Goal: Download file/media

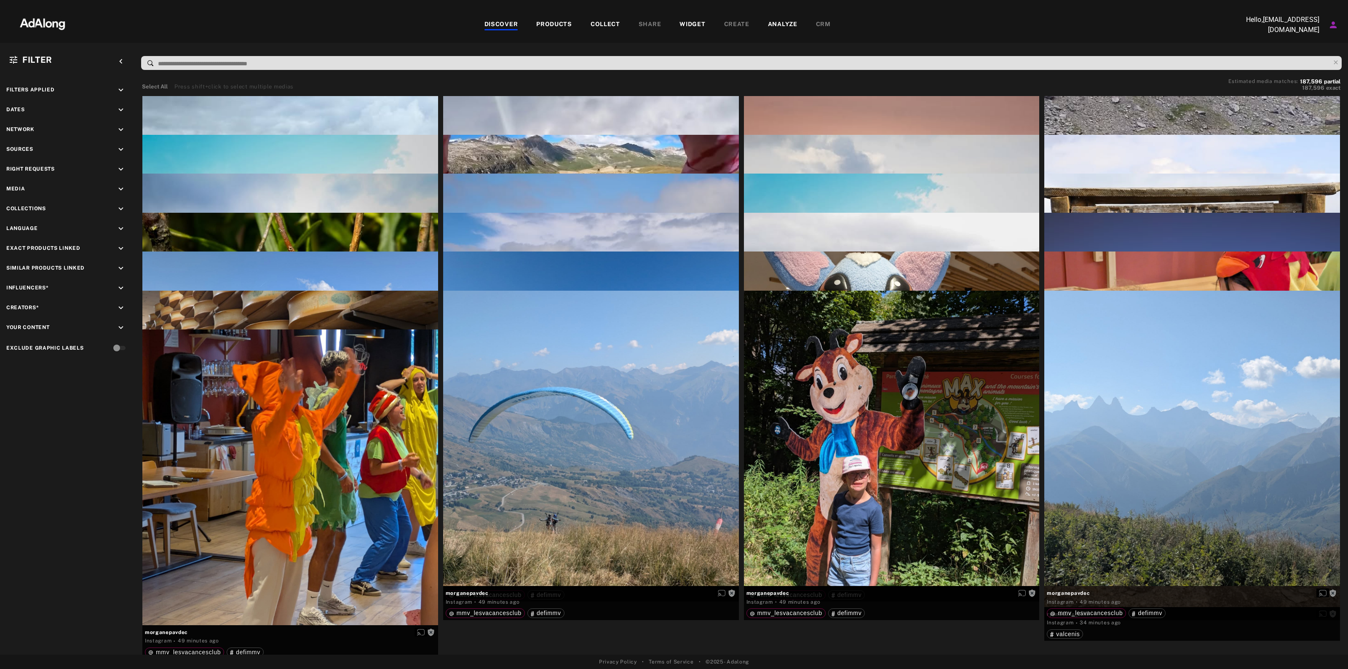
click at [115, 146] on div "Sources keyboard_arrow_down" at bounding box center [67, 150] width 122 height 11
click at [117, 146] on icon "keyboard_arrow_down" at bounding box center [120, 149] width 9 height 9
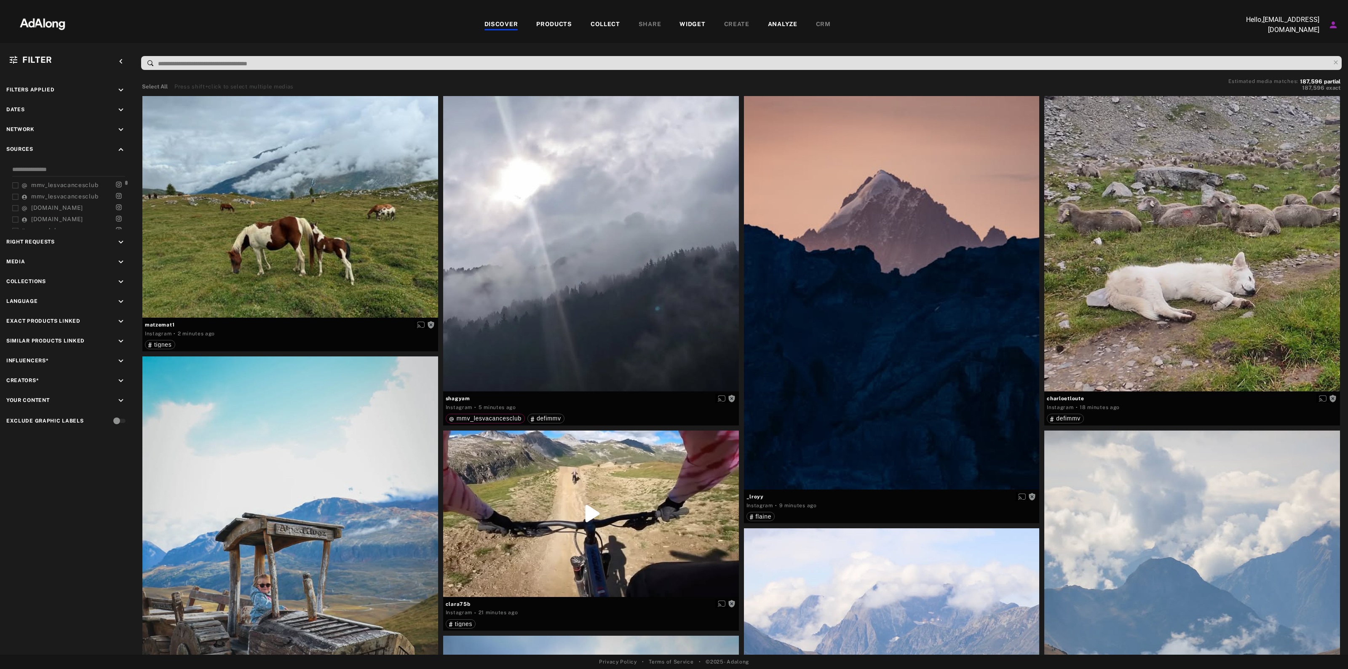
click at [47, 186] on span "mmv_lesvacancesclub" at bounding box center [64, 185] width 67 height 7
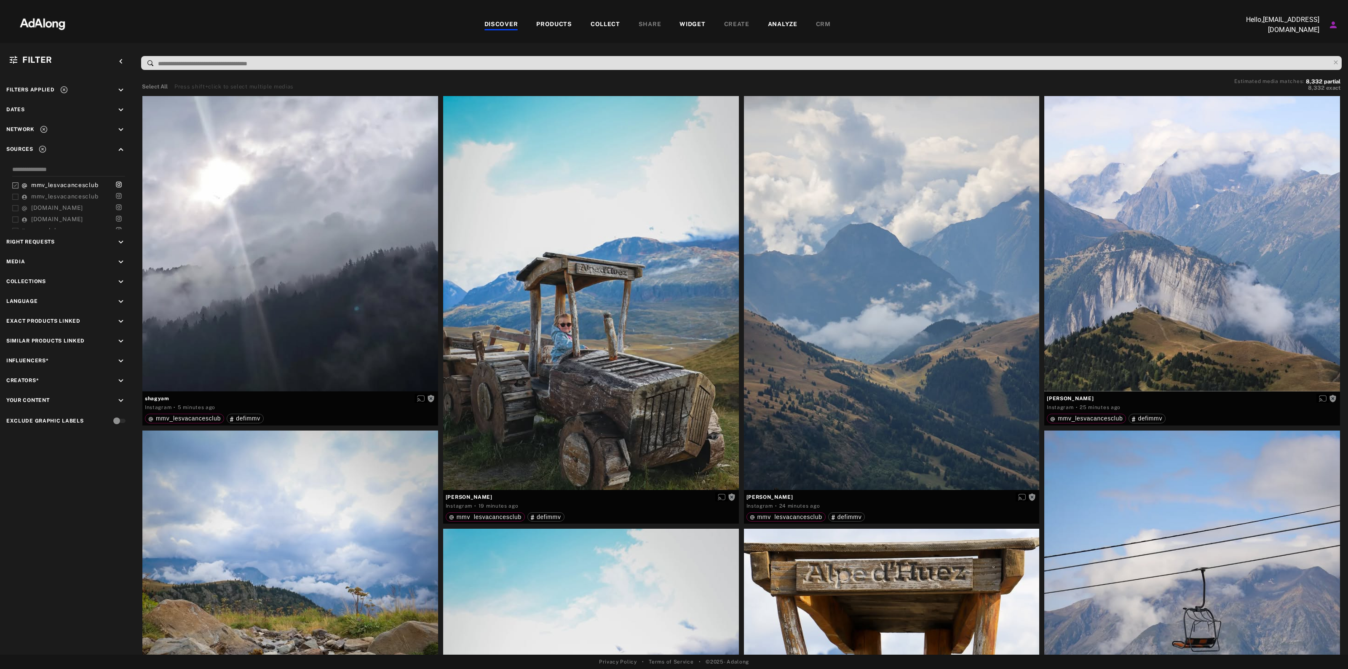
click at [118, 260] on icon "keyboard_arrow_down" at bounding box center [120, 261] width 9 height 9
click at [114, 317] on div "Collections keyboard_arrow_down" at bounding box center [67, 322] width 122 height 11
click at [120, 321] on icon "keyboard_arrow_down" at bounding box center [120, 321] width 9 height 9
click at [115, 428] on div "Language keyboard_arrow_down" at bounding box center [67, 429] width 122 height 11
click at [120, 424] on icon "keyboard_arrow_down" at bounding box center [120, 428] width 9 height 9
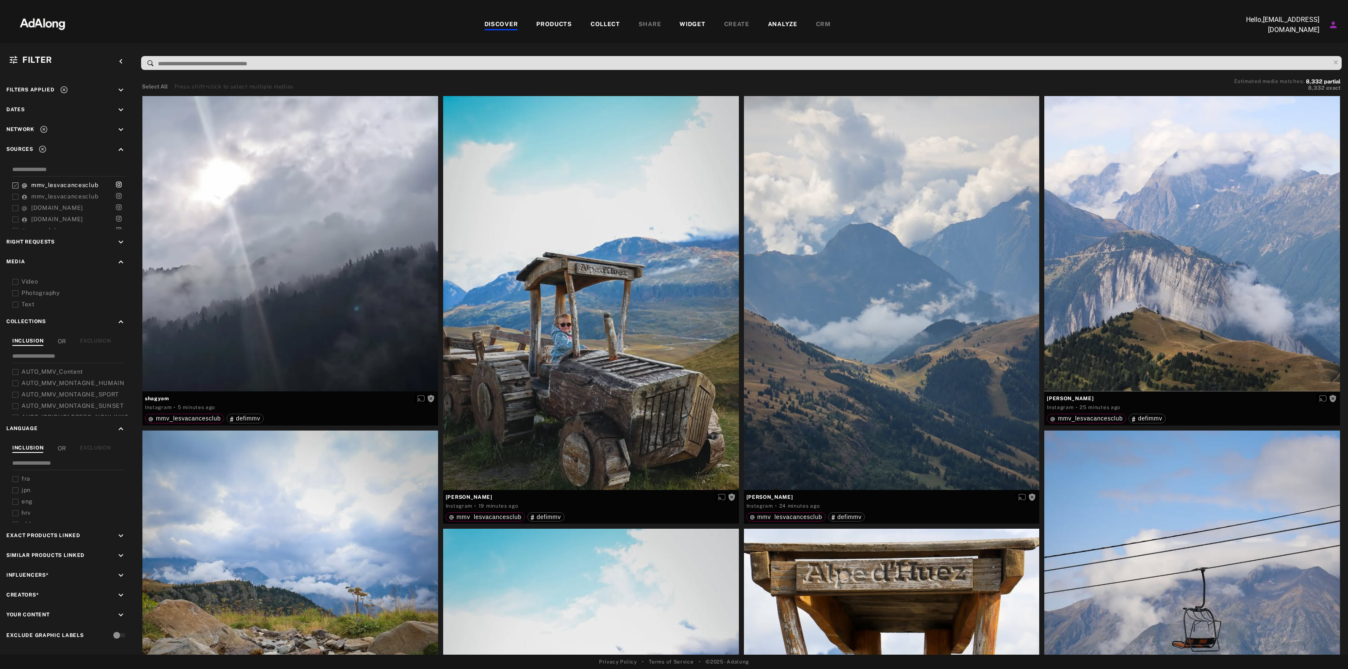
click at [120, 424] on icon "keyboard_arrow_up" at bounding box center [120, 428] width 9 height 9
click at [119, 238] on icon "keyboard_arrow_down" at bounding box center [120, 242] width 9 height 9
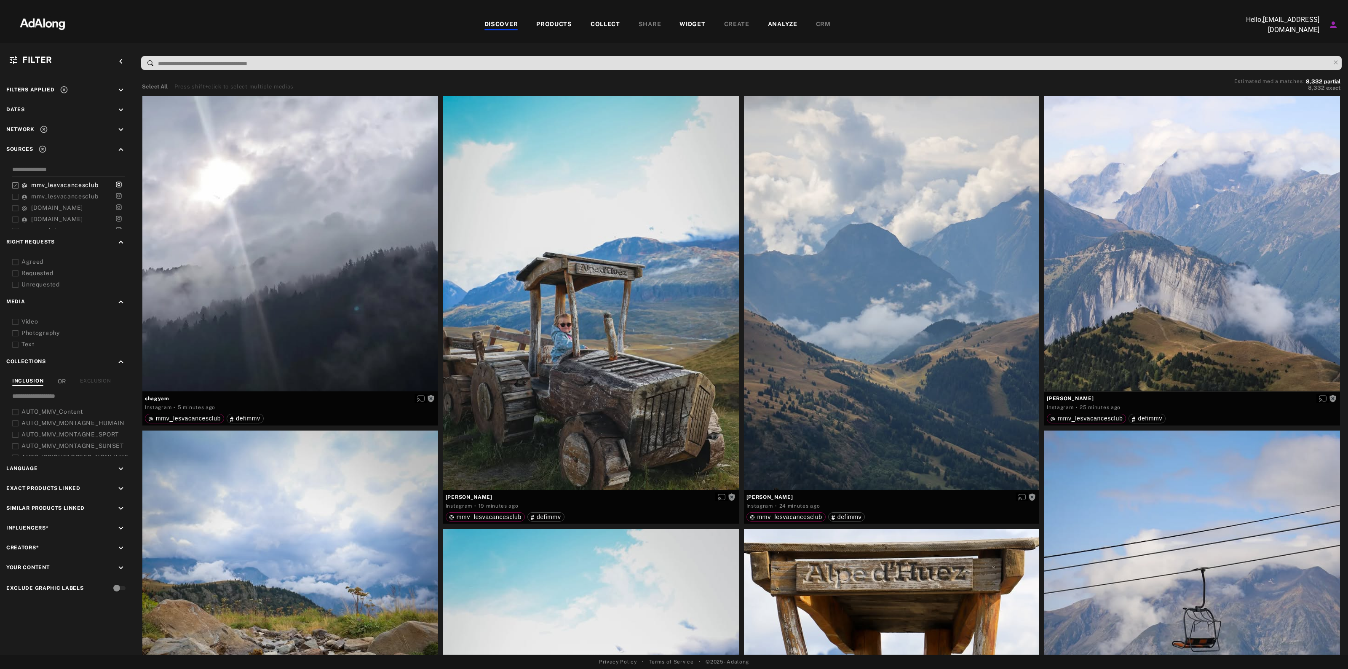
click at [33, 264] on div "Agreed" at bounding box center [74, 261] width 107 height 9
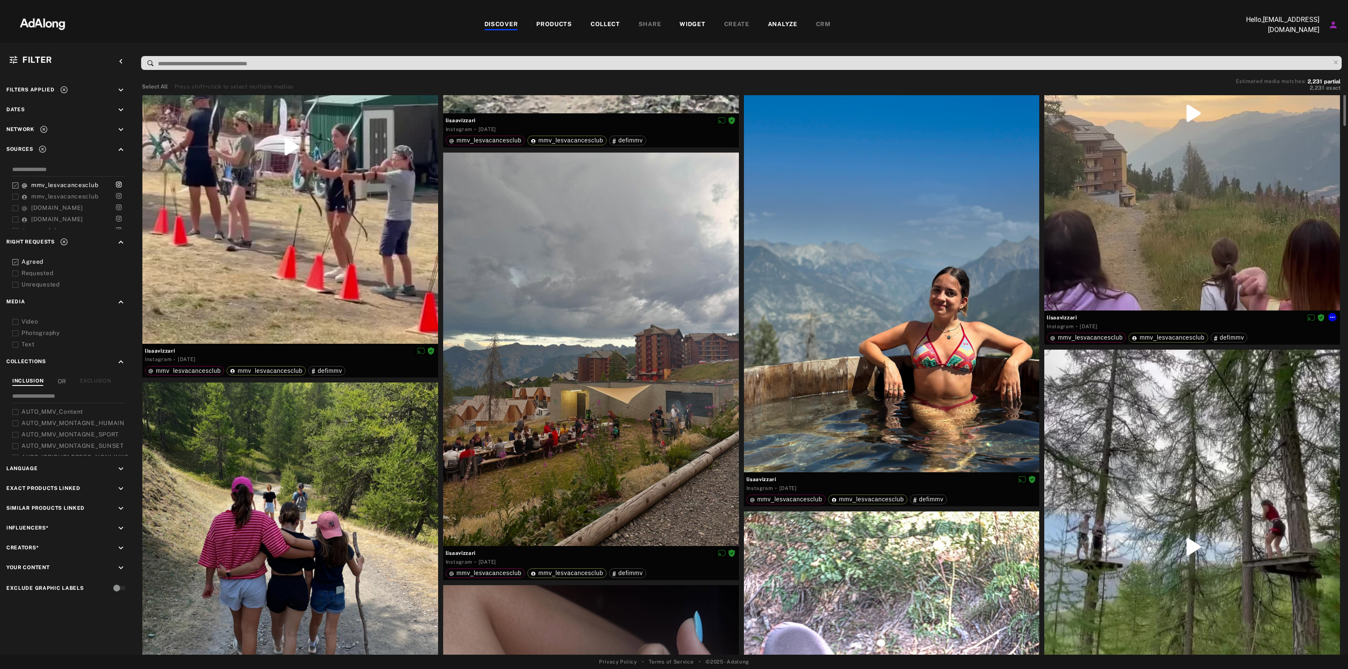
scroll to position [2423, 0]
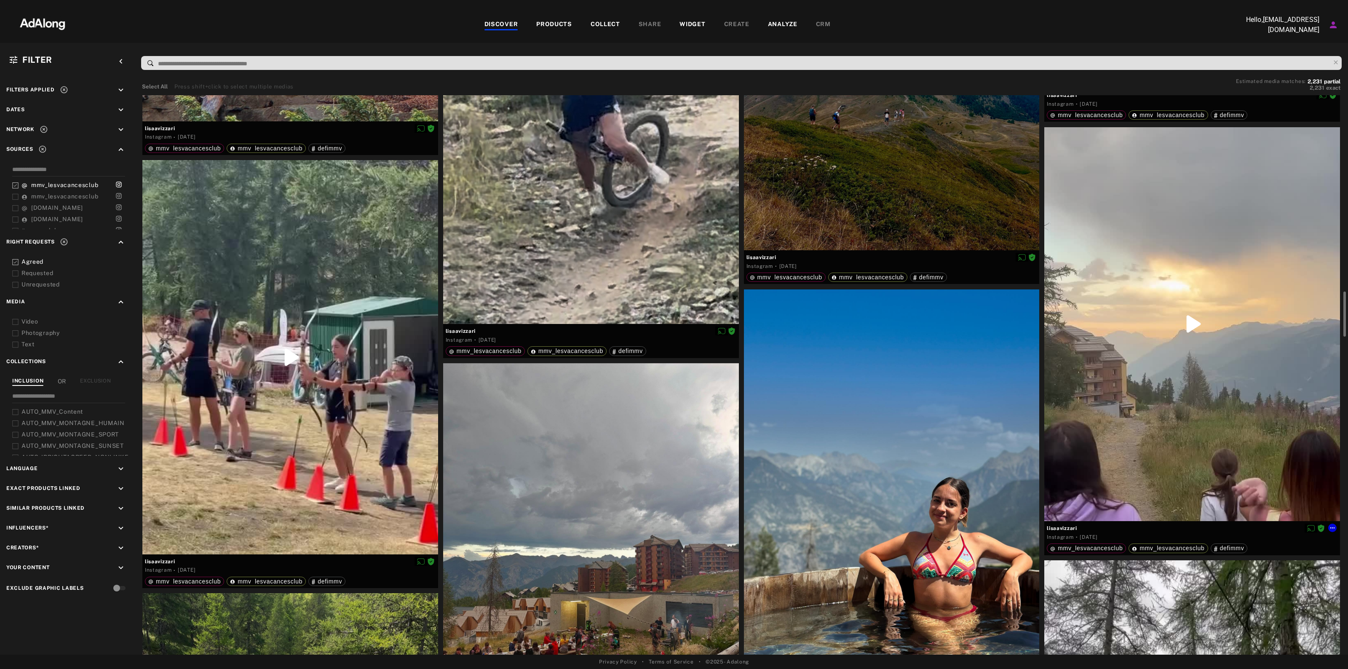
click at [1201, 331] on div at bounding box center [1192, 324] width 296 height 394
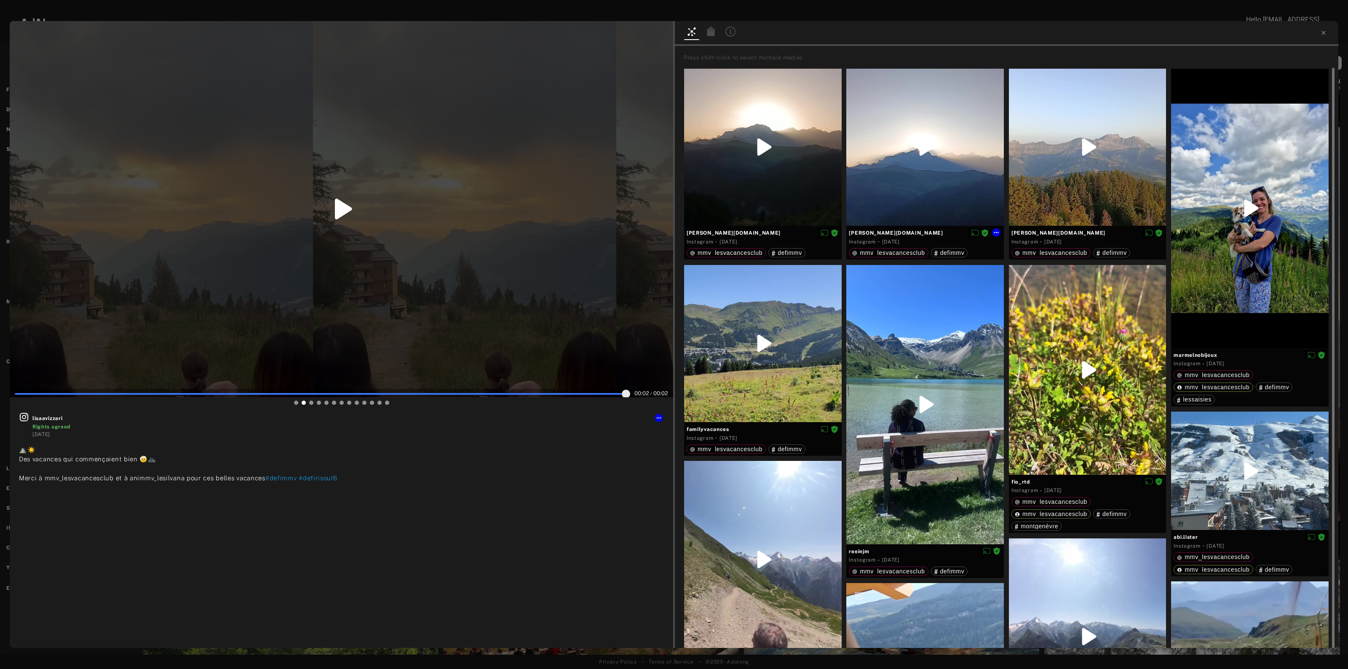
click at [919, 185] on div at bounding box center [925, 148] width 158 height 158
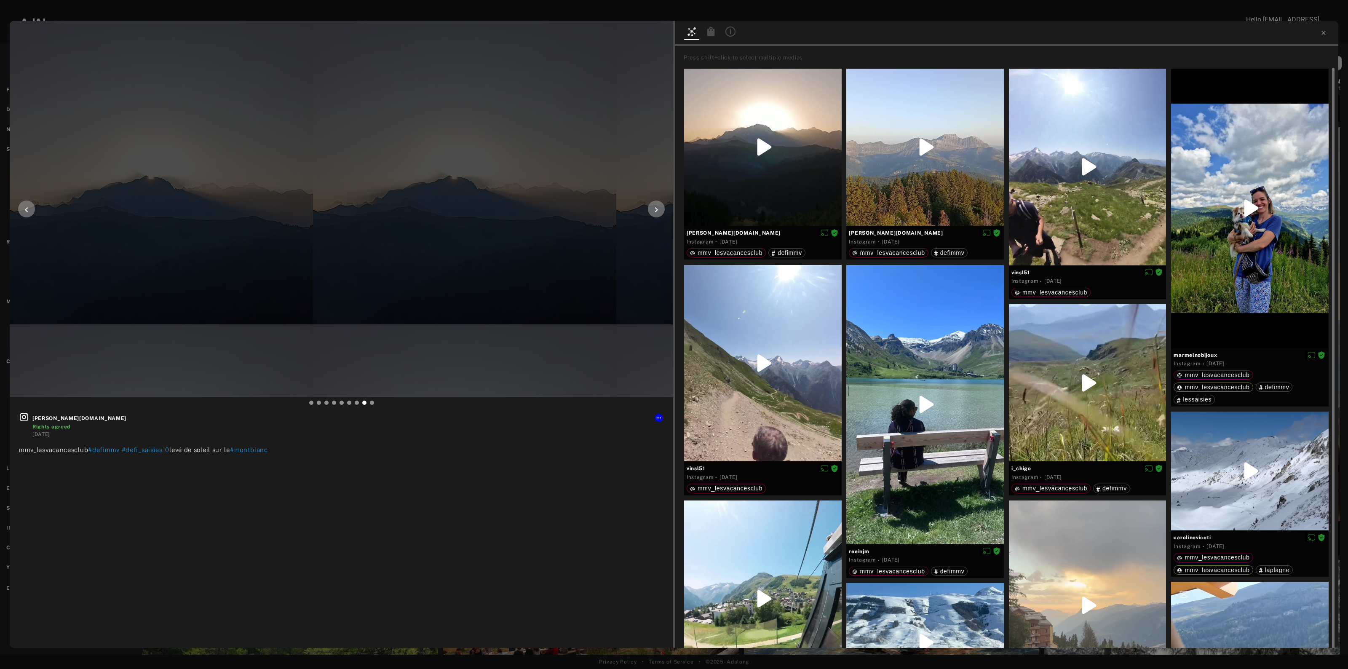
click at [658, 211] on icon at bounding box center [656, 210] width 10 height 10
type input "**"
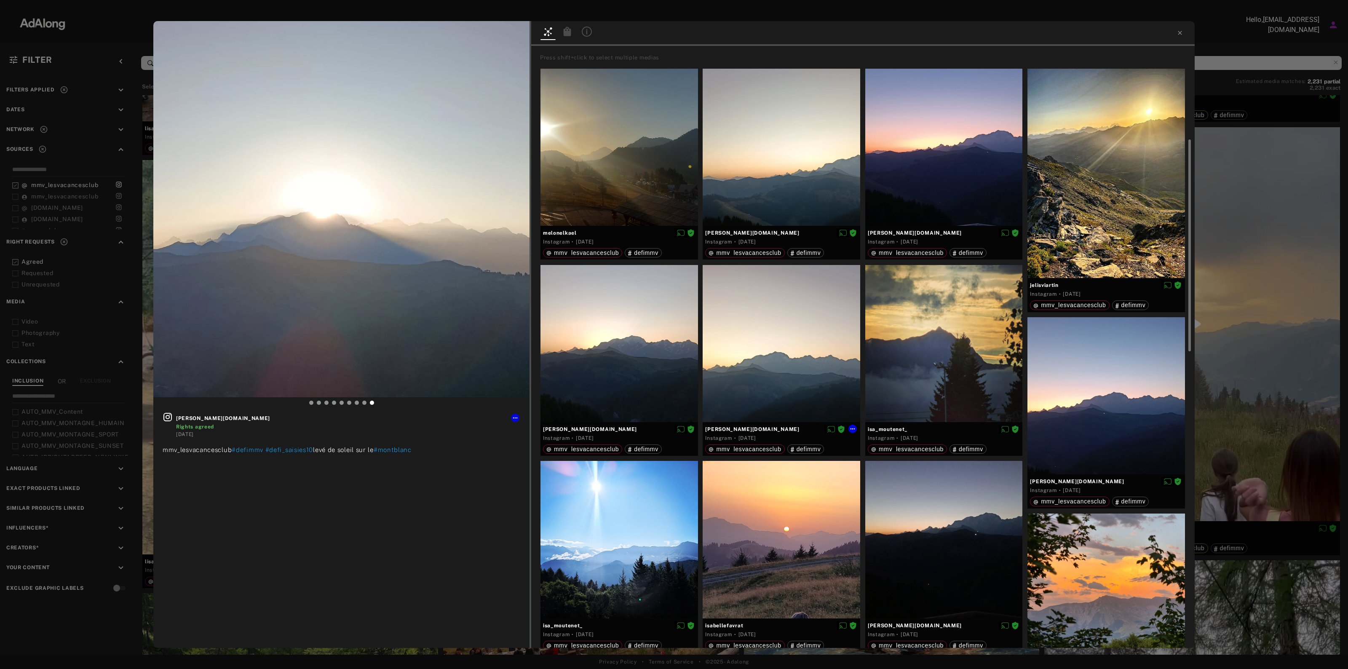
scroll to position [105, 0]
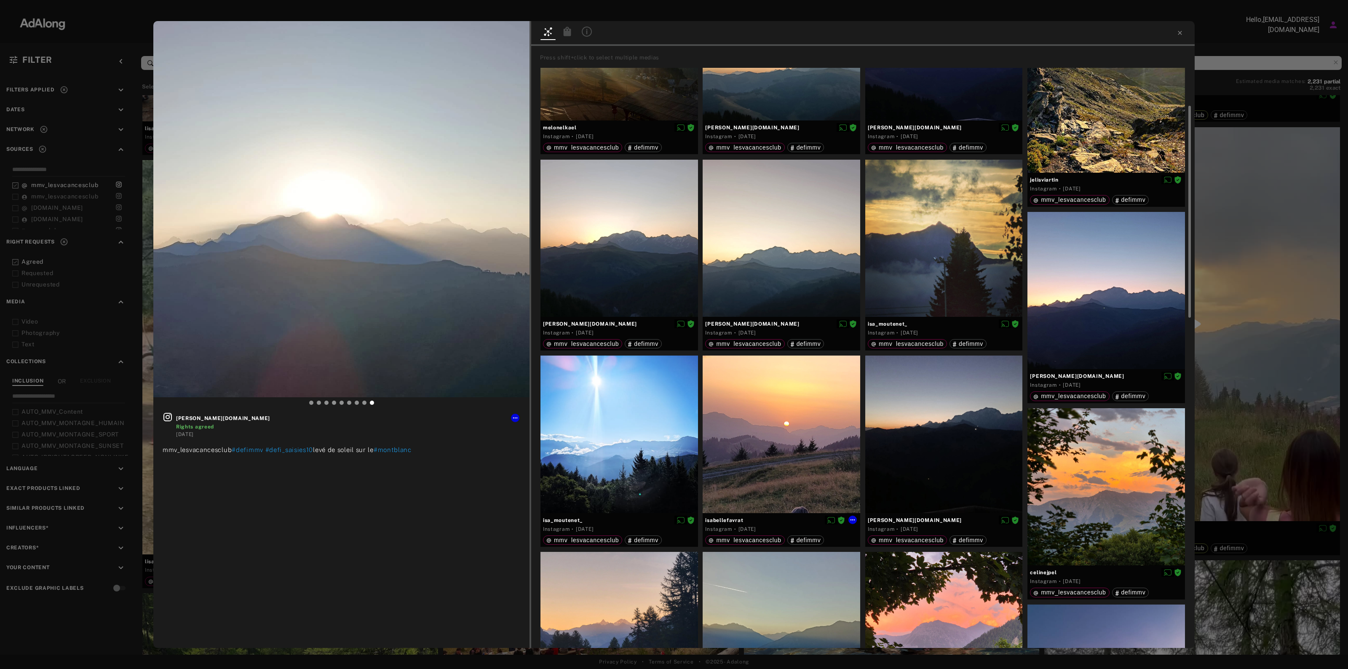
click at [787, 407] on div at bounding box center [782, 435] width 158 height 158
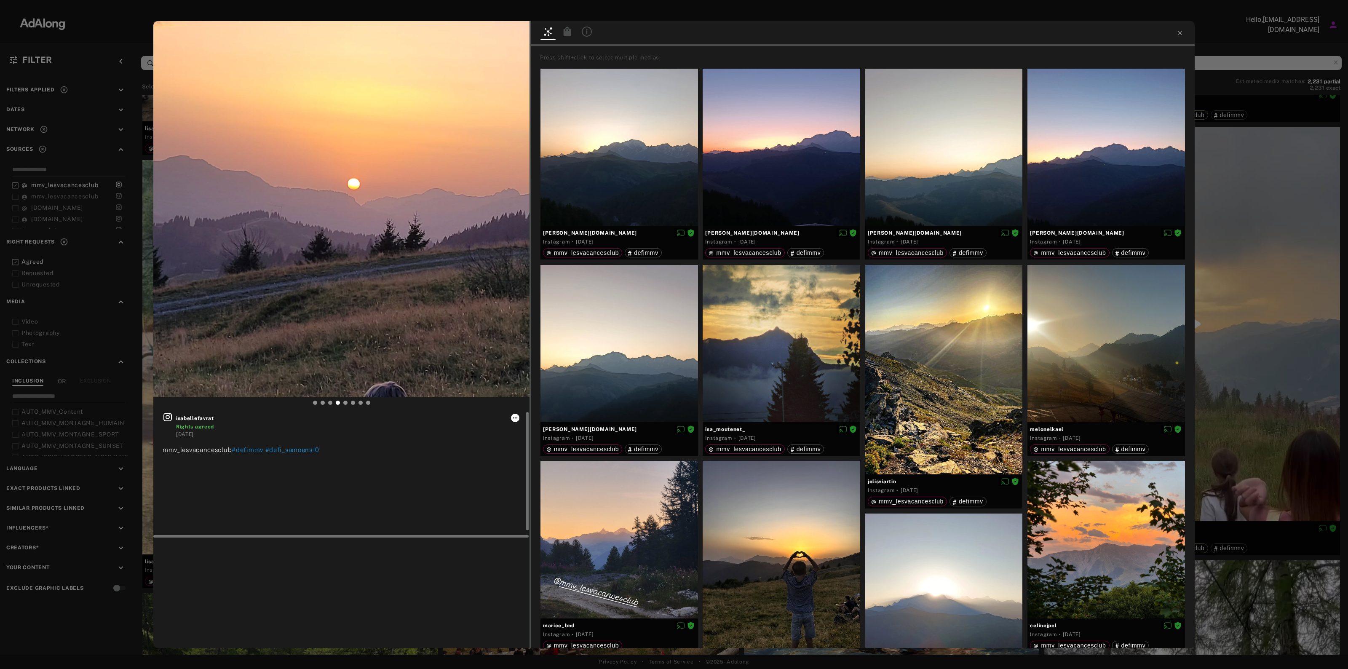
click at [519, 419] on icon at bounding box center [515, 418] width 7 height 7
click at [198, 414] on div at bounding box center [674, 334] width 1348 height 669
click at [198, 414] on div "isabellefavrat Rights agreed" at bounding box center [348, 421] width 344 height 19
copy span "isabellefavrat"
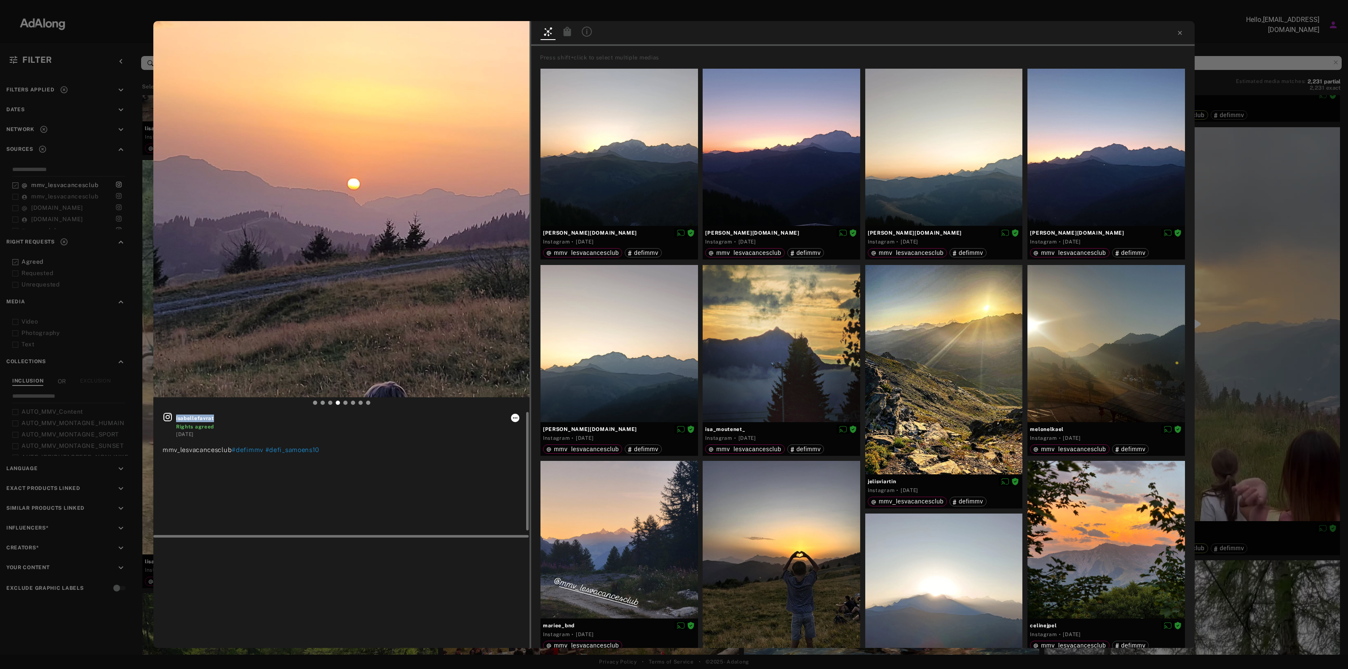
click at [517, 421] on button at bounding box center [515, 418] width 8 height 8
click at [551, 485] on span "Download content" at bounding box center [540, 488] width 42 height 6
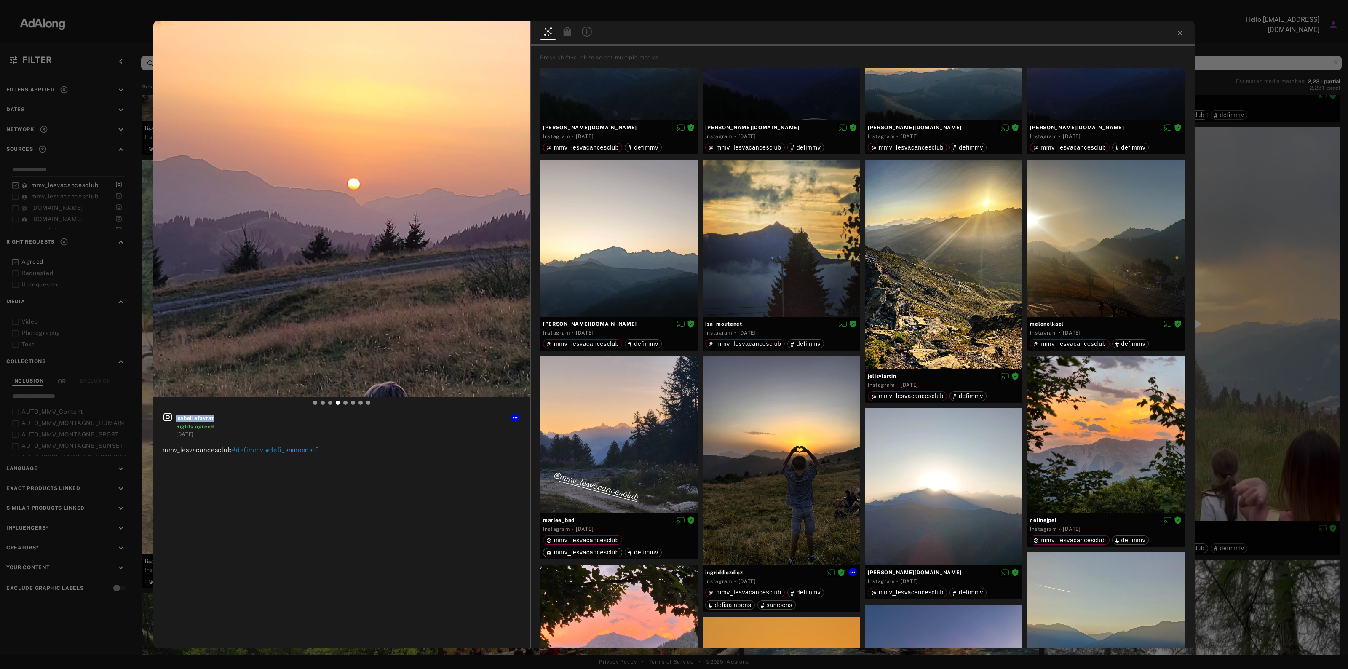
click at [799, 512] on div at bounding box center [782, 461] width 158 height 210
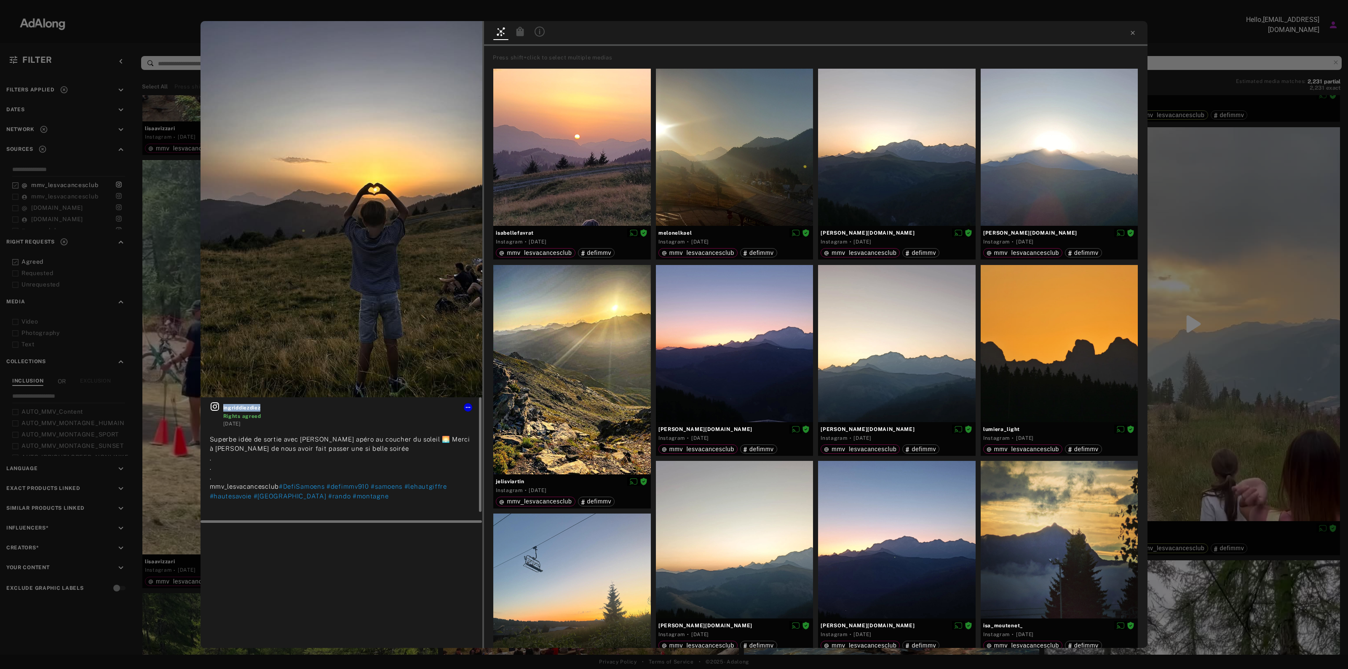
click at [258, 405] on span "ingriddiezdiez" at bounding box center [348, 408] width 250 height 8
click at [471, 407] on icon at bounding box center [468, 407] width 7 height 7
drag, startPoint x: 504, startPoint y: 468, endPoint x: 506, endPoint y: 479, distance: 12.1
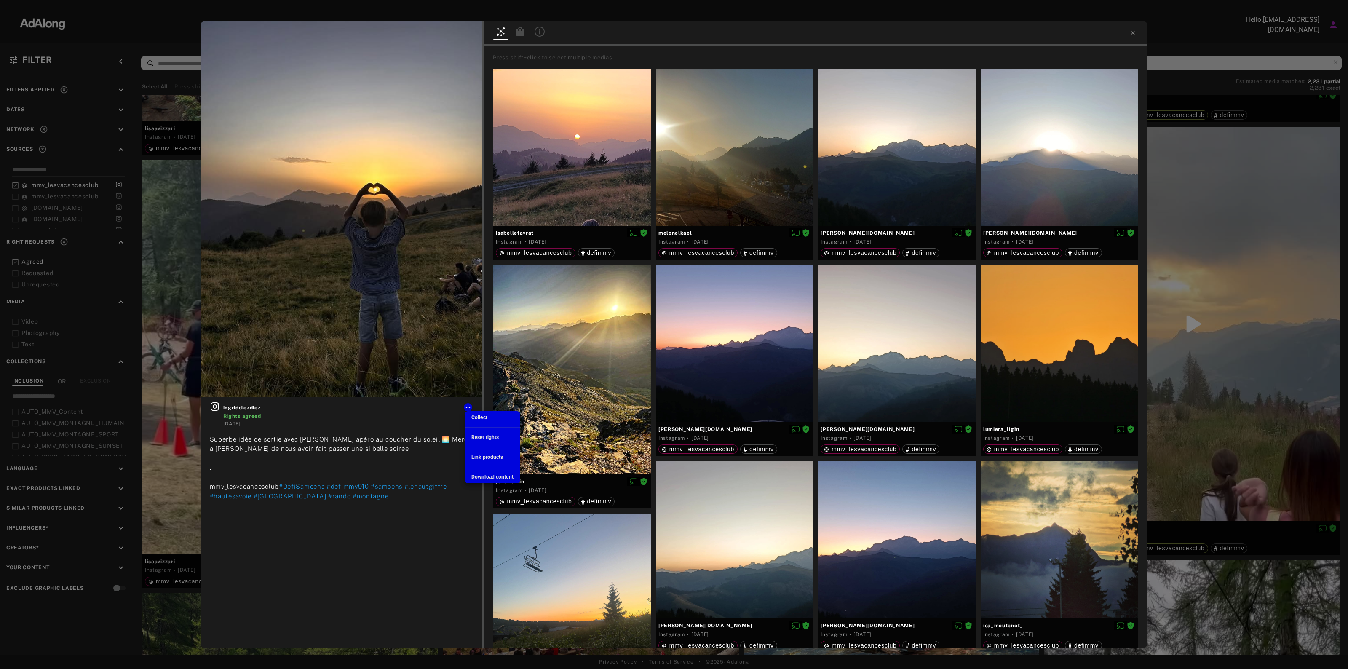
click at [506, 475] on ul "Collect Reset rights Link products Download content" at bounding box center [493, 447] width 56 height 72
click at [508, 482] on li "Download content" at bounding box center [493, 477] width 56 height 13
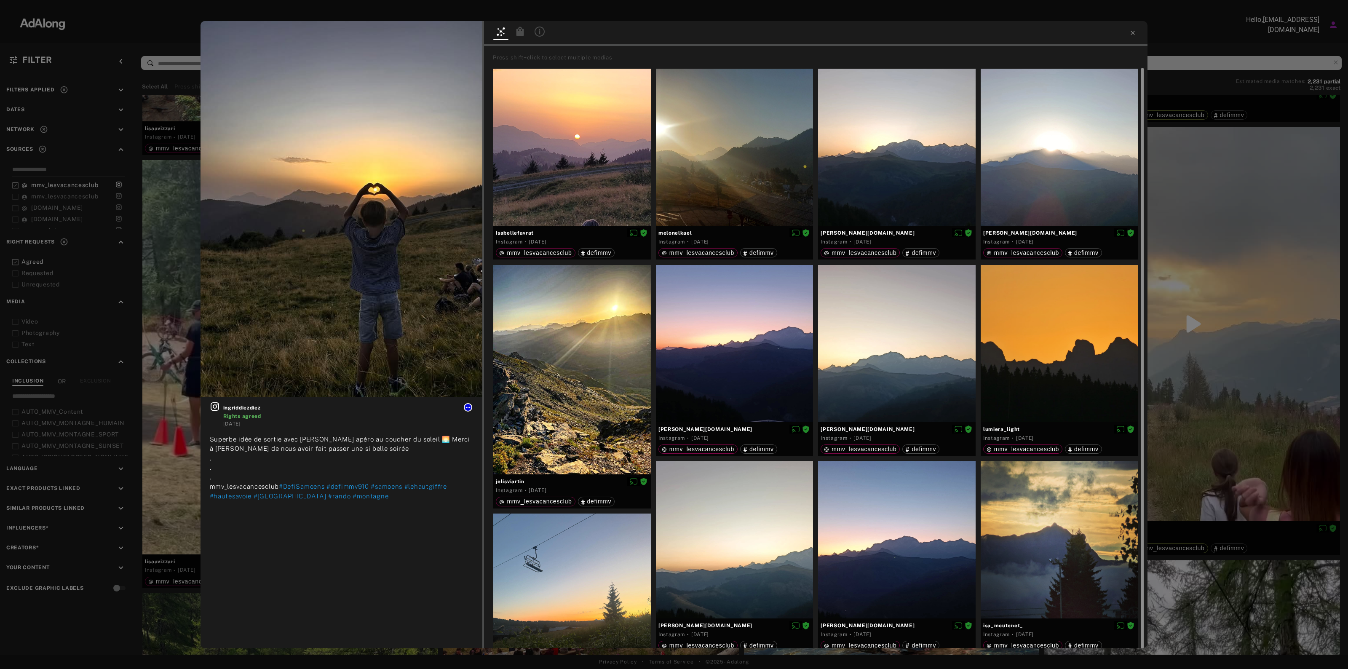
click at [1143, 356] on div at bounding box center [1141, 362] width 6 height 589
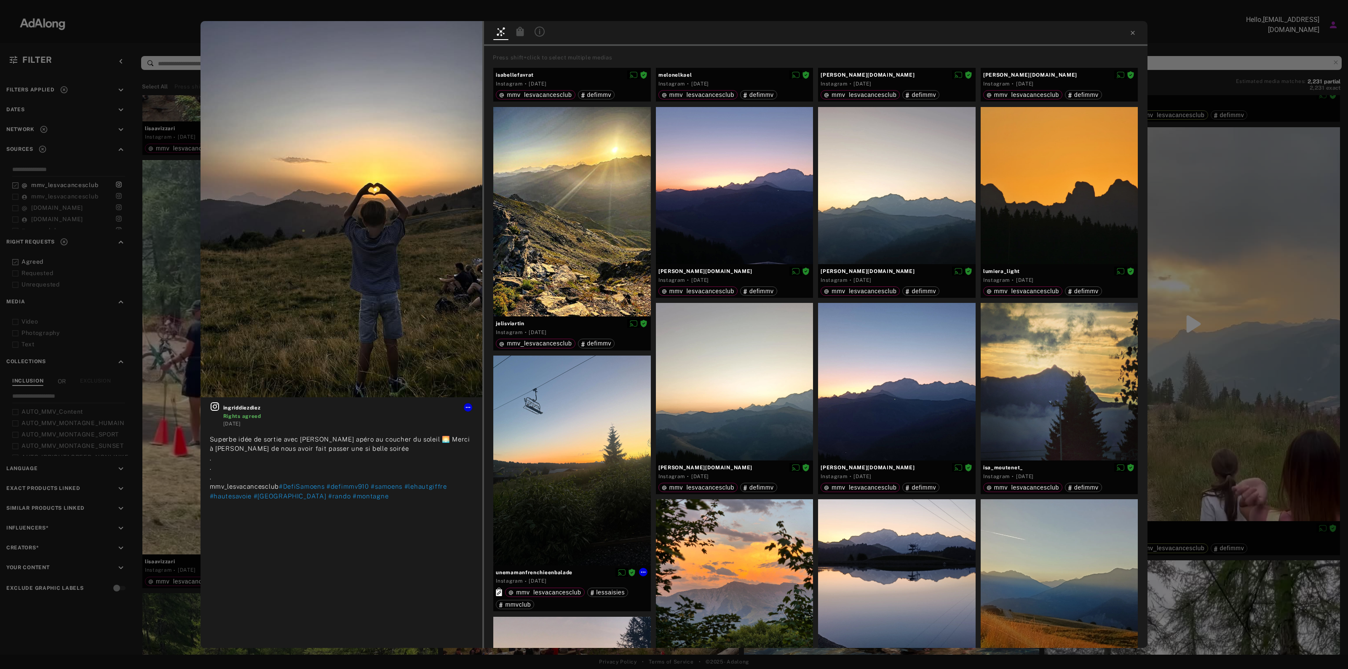
click at [610, 487] on div at bounding box center [572, 461] width 158 height 210
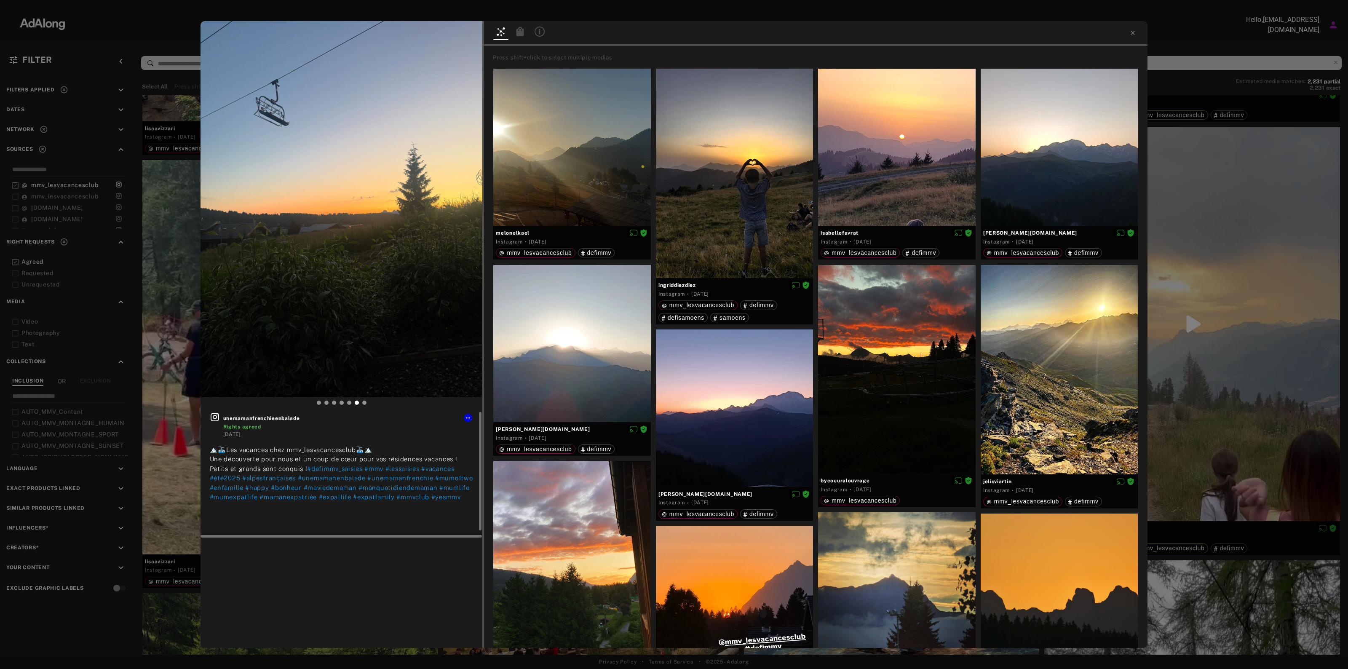
click at [257, 415] on span "unemamanfrenchieenbalade" at bounding box center [348, 419] width 250 height 8
click at [257, 416] on span "unemamanfrenchieenbalade" at bounding box center [348, 419] width 250 height 8
click at [256, 416] on span "unemamanfrenchieenbalade" at bounding box center [348, 419] width 250 height 8
copy span "unemamanfrenchieenbalade"
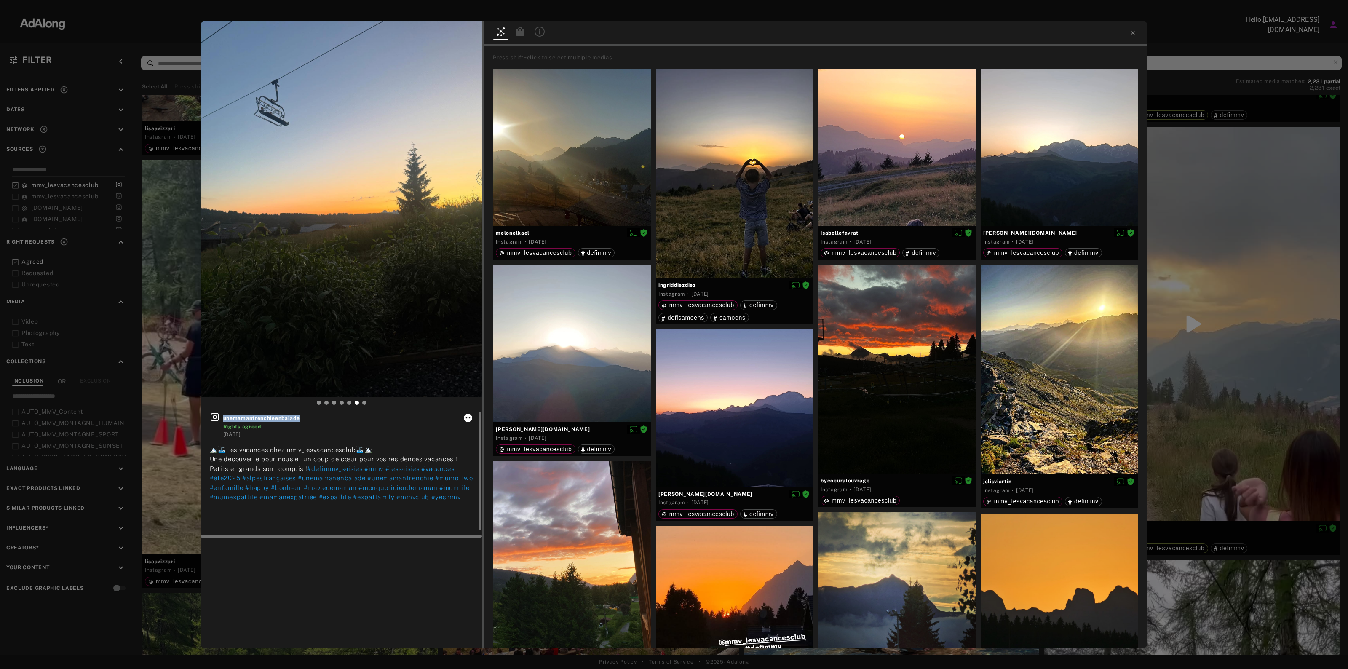
click at [469, 416] on icon at bounding box center [468, 418] width 7 height 7
click at [482, 489] on span "Download content" at bounding box center [492, 488] width 42 height 6
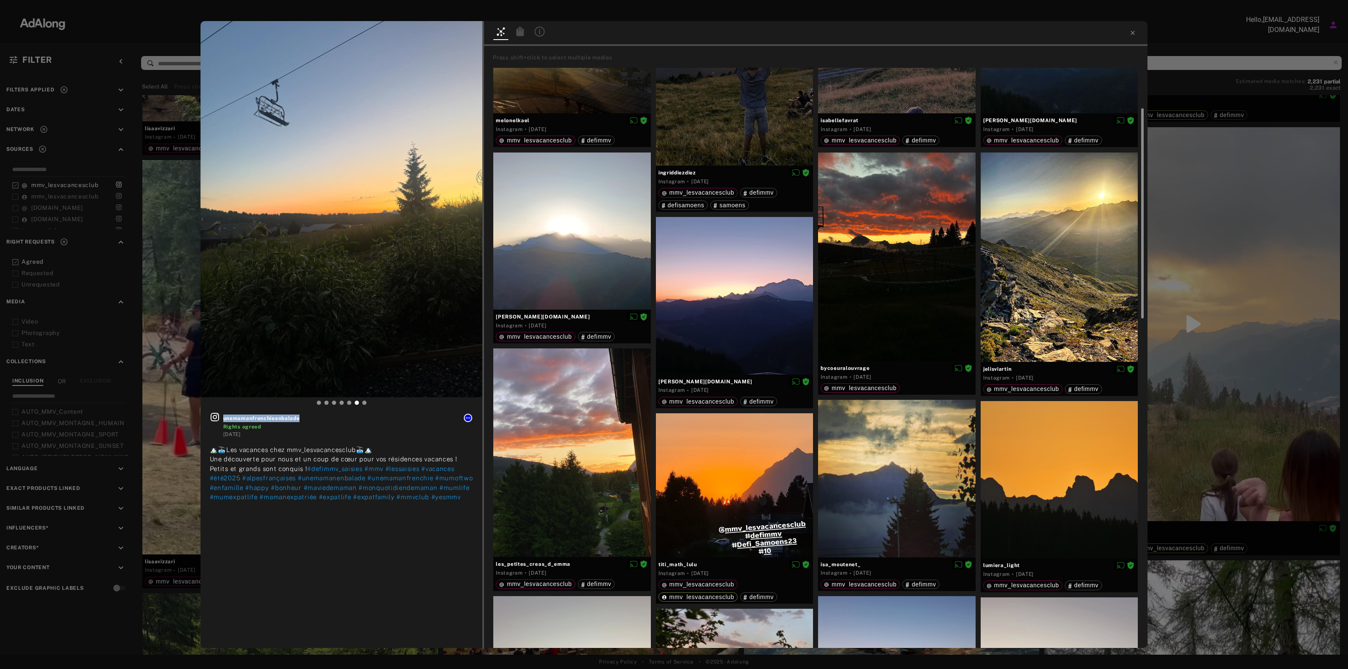
scroll to position [113, 0]
drag, startPoint x: 1143, startPoint y: 203, endPoint x: 1170, endPoint y: 316, distance: 116.4
click at [1170, 316] on div "unemamanfrenchieenbalade Rights agreed [DATE] 🏔️🚠Les vacances chez mmv_lesvacan…" at bounding box center [674, 334] width 1348 height 669
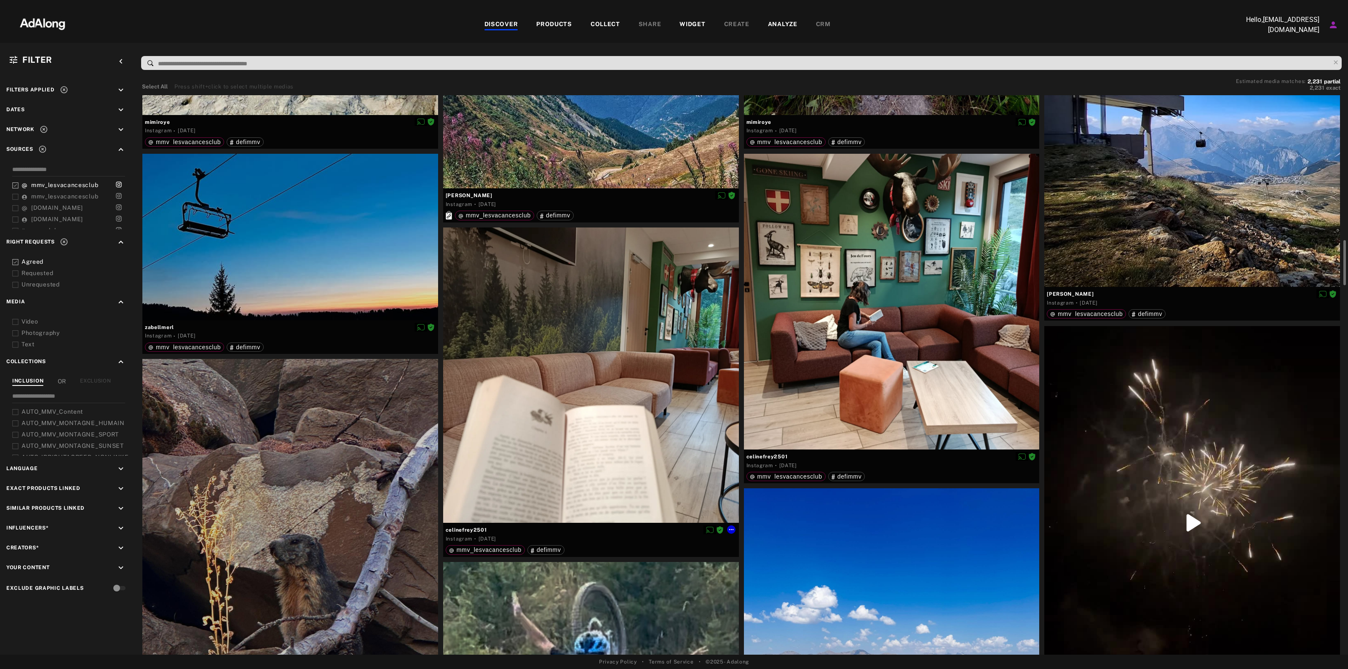
scroll to position [1527, 0]
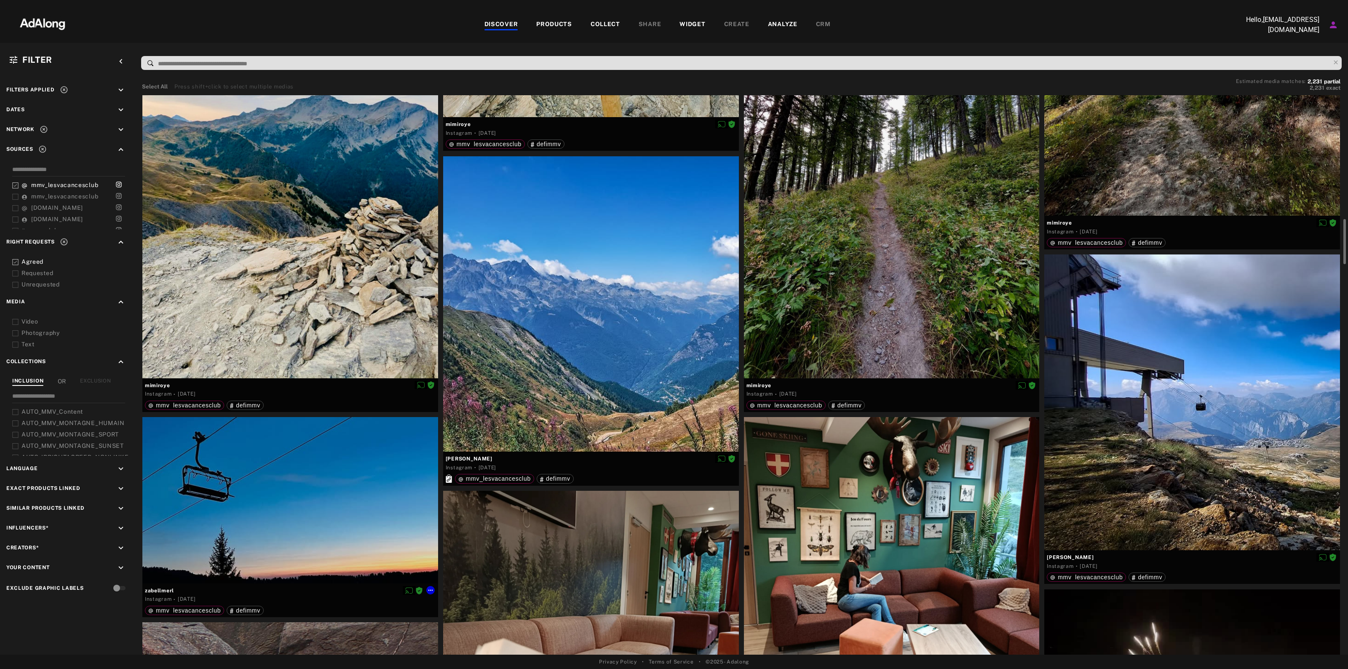
click at [231, 502] on div at bounding box center [290, 500] width 296 height 166
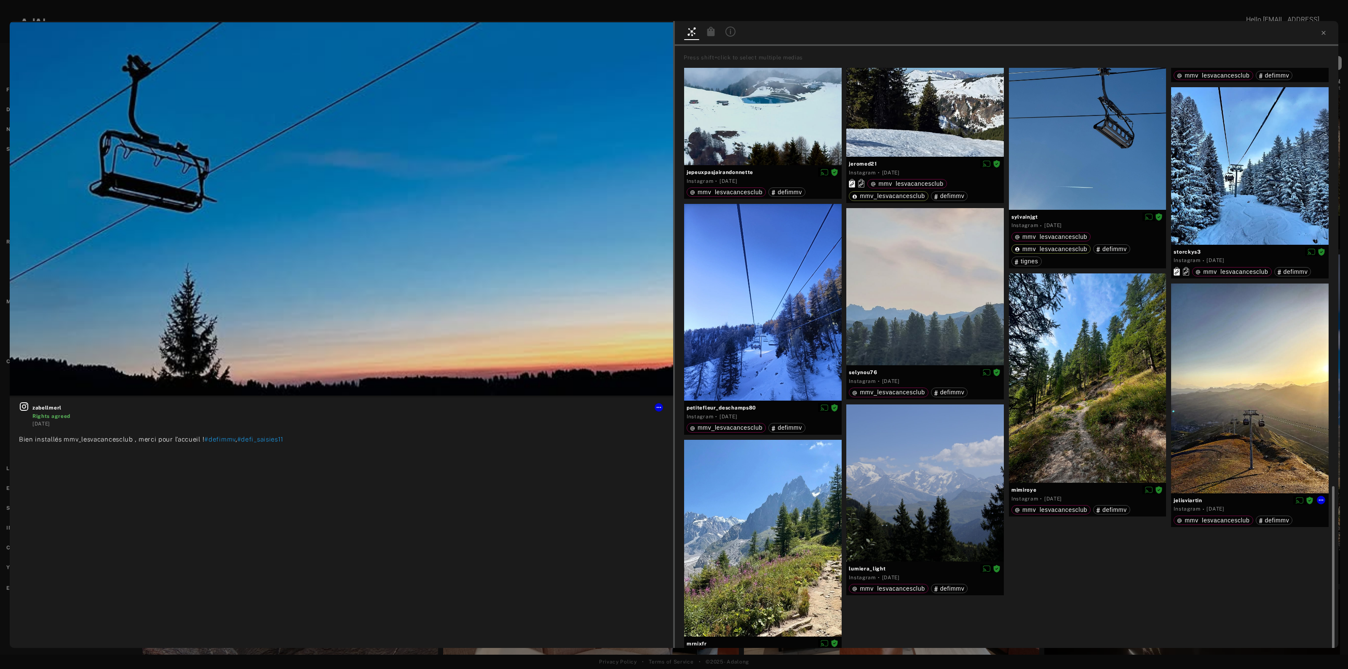
scroll to position [1137, 0]
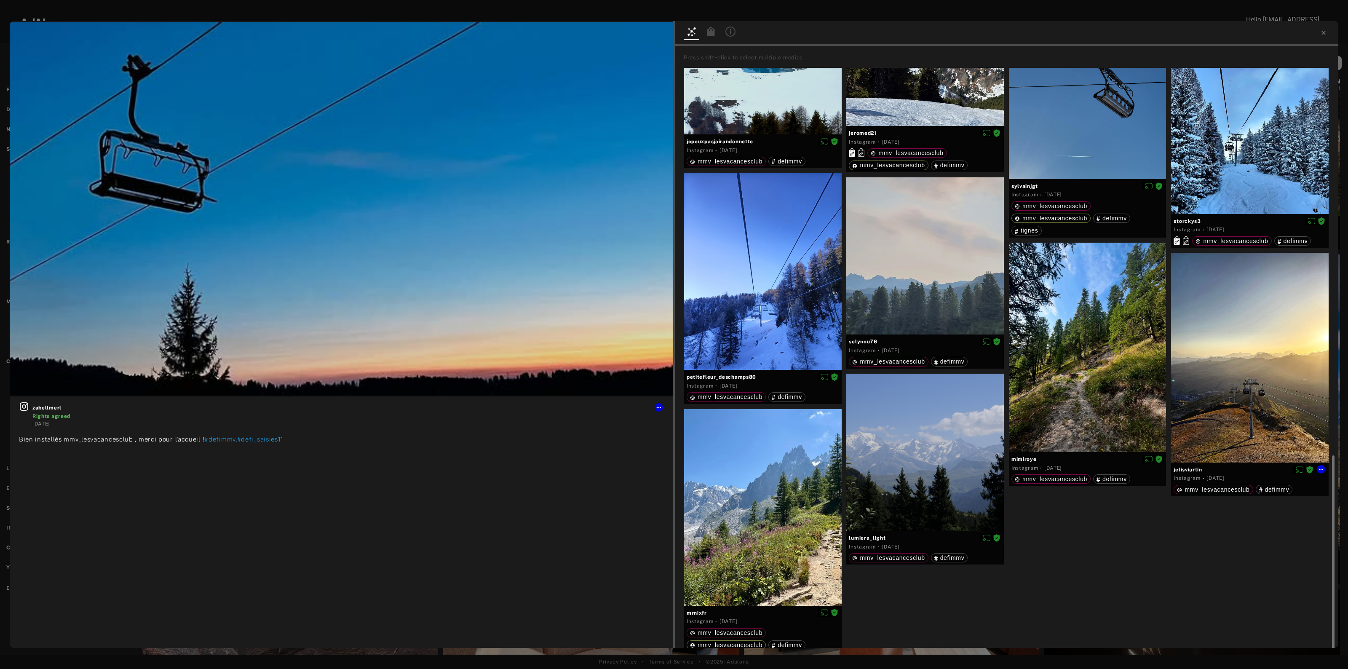
click at [1234, 312] on div at bounding box center [1250, 358] width 158 height 210
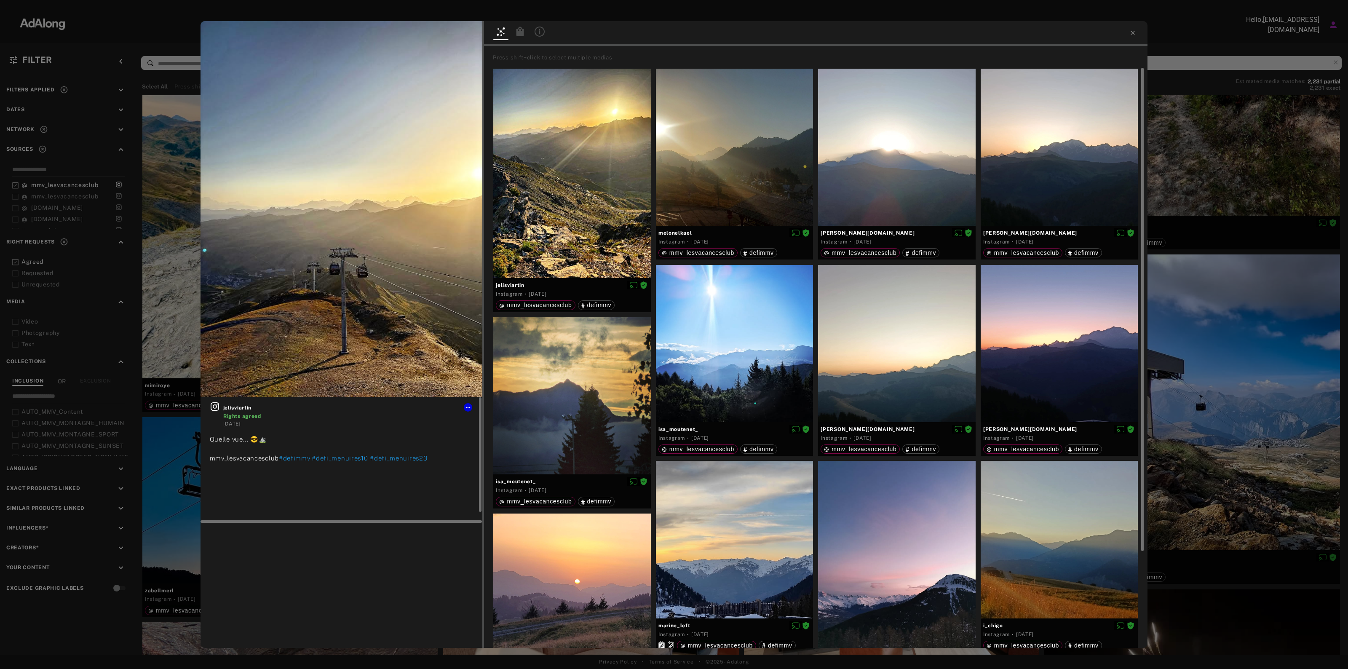
click at [240, 403] on div "jelisviartin Rights agreed" at bounding box center [348, 411] width 250 height 19
click at [239, 404] on span "jelisviartin" at bounding box center [348, 408] width 250 height 8
copy span "jelisviartin"
click at [468, 407] on icon at bounding box center [468, 407] width 7 height 7
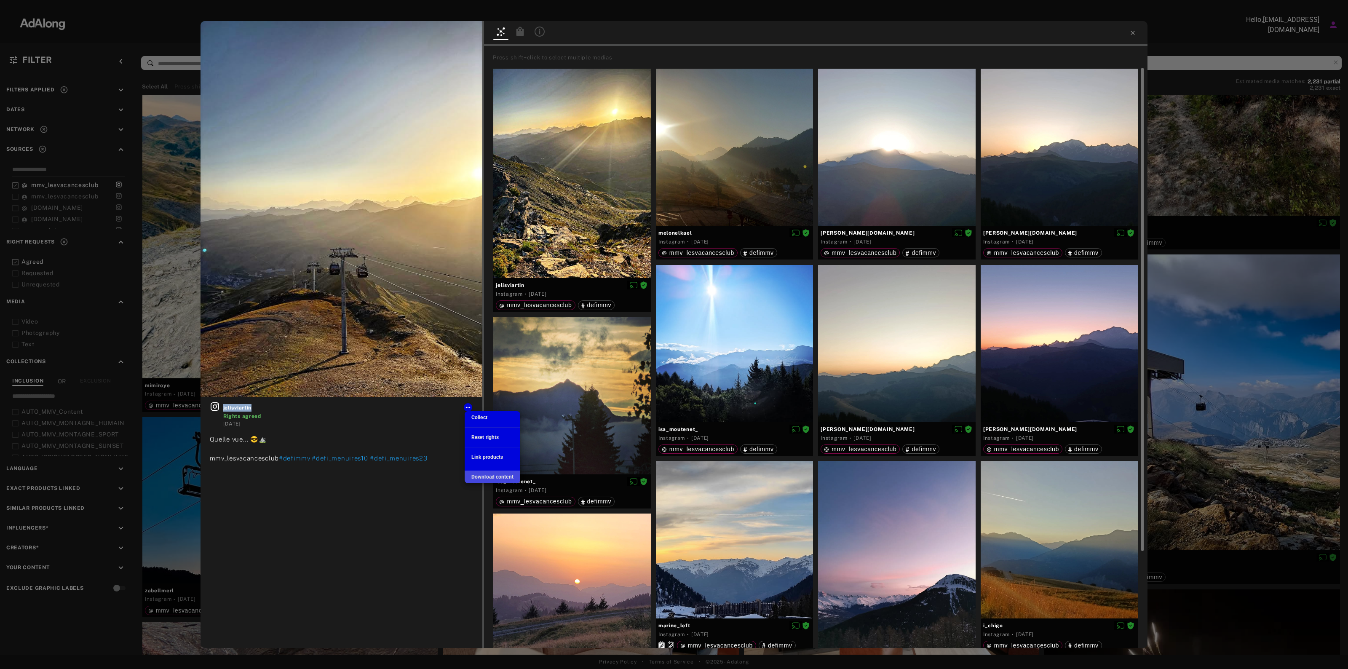
click at [499, 475] on span "Download content" at bounding box center [492, 477] width 42 height 6
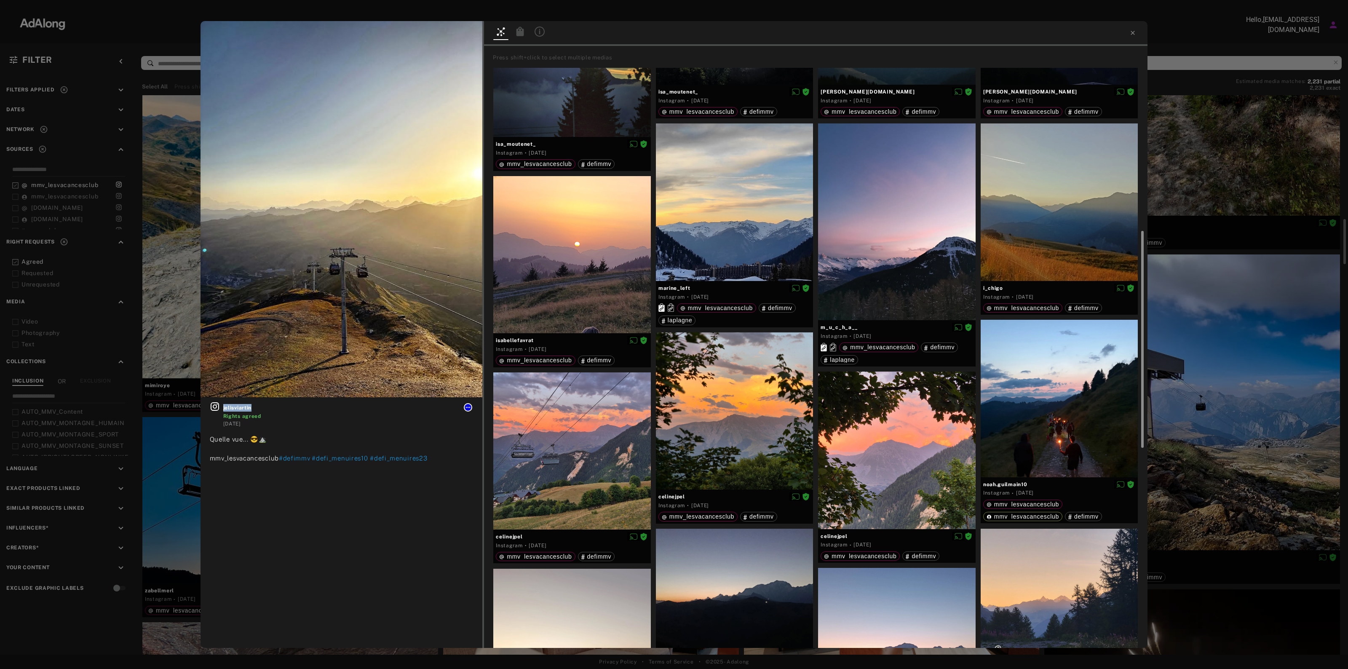
scroll to position [367, 0]
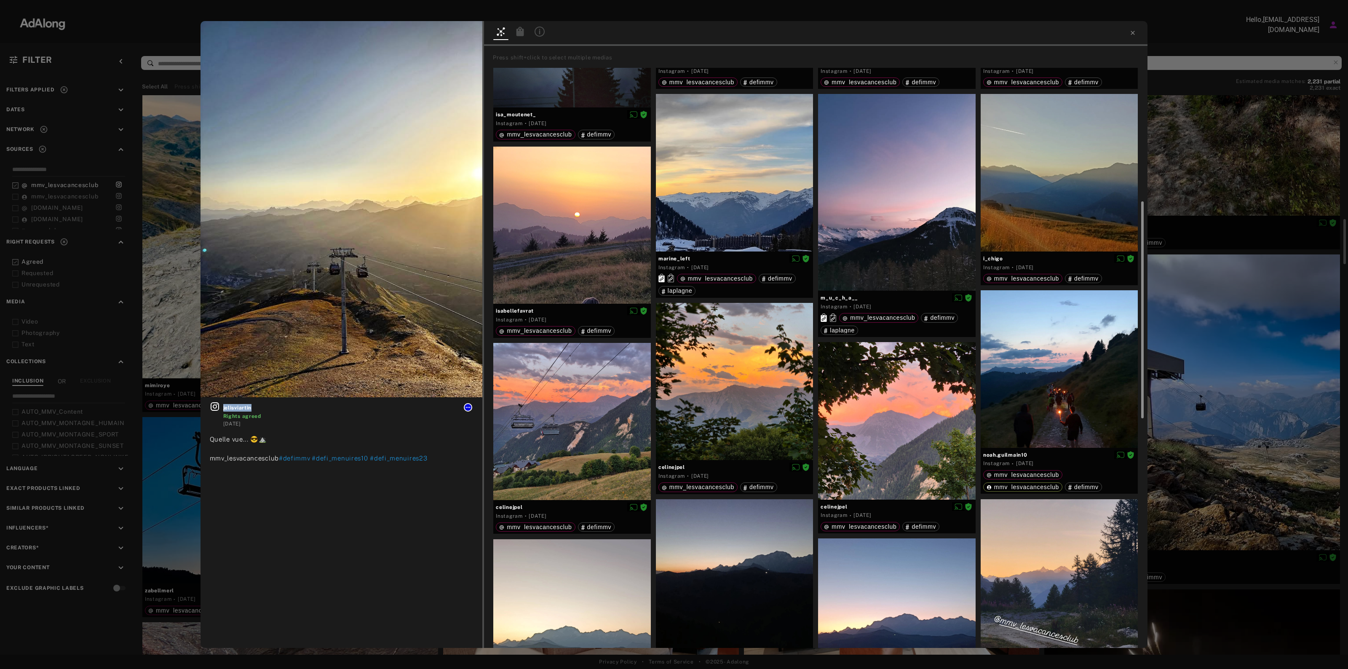
drag, startPoint x: 1143, startPoint y: 327, endPoint x: 1170, endPoint y: 629, distance: 302.9
click at [1170, 629] on div "jelisviartin Rights agreed [DATE] Quelle vue... 😎⛰️ mmv_lesvacancesclub #defimm…" at bounding box center [674, 334] width 1348 height 669
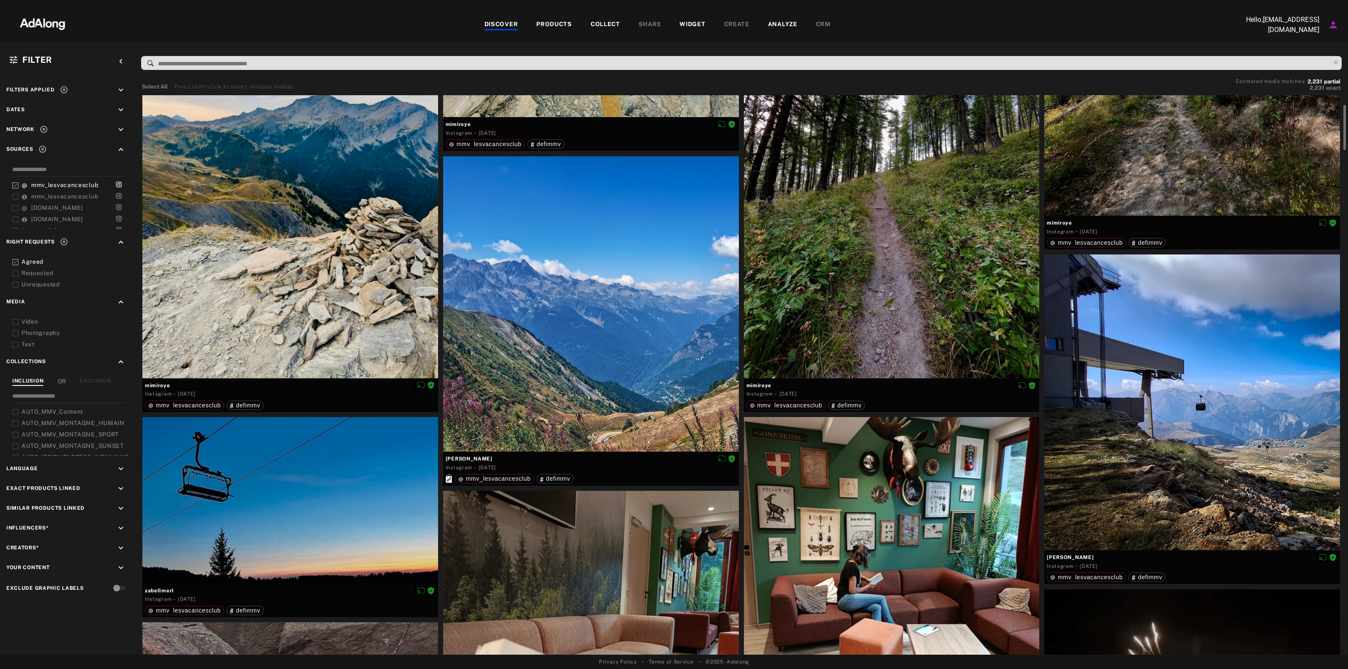
scroll to position [1369, 0]
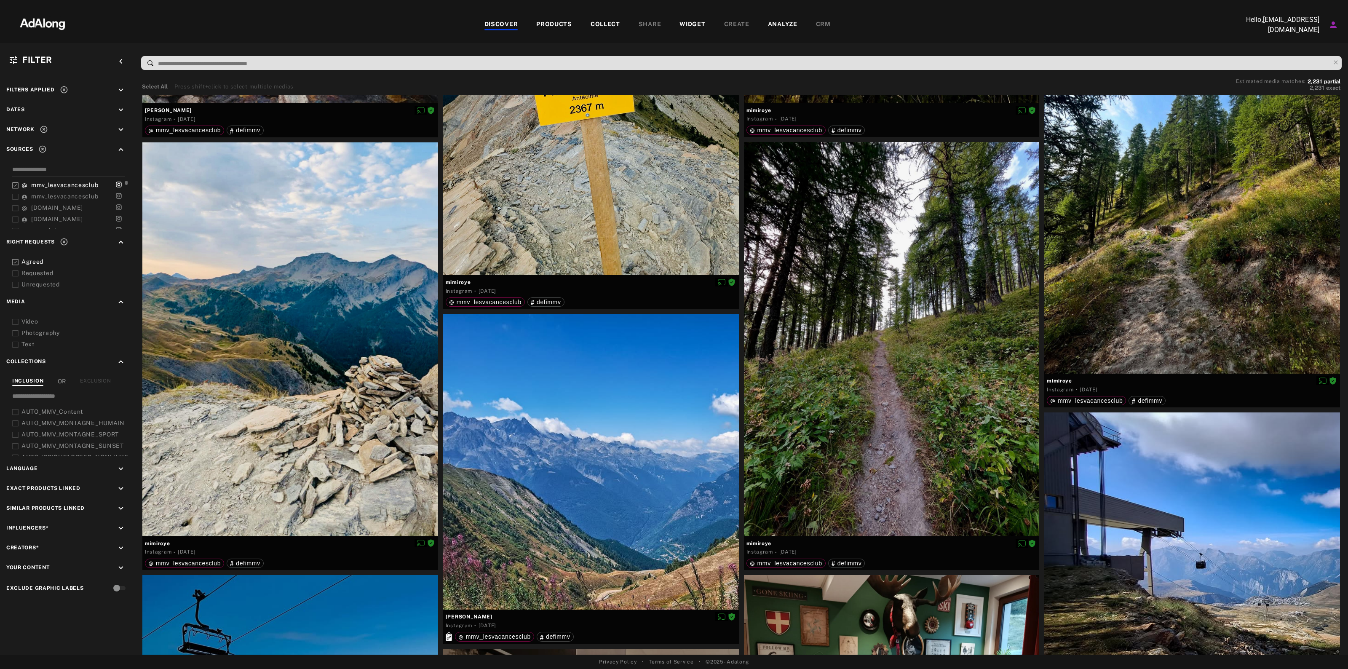
click at [79, 193] on span "mmv_lesvacancesclub" at bounding box center [64, 196] width 67 height 7
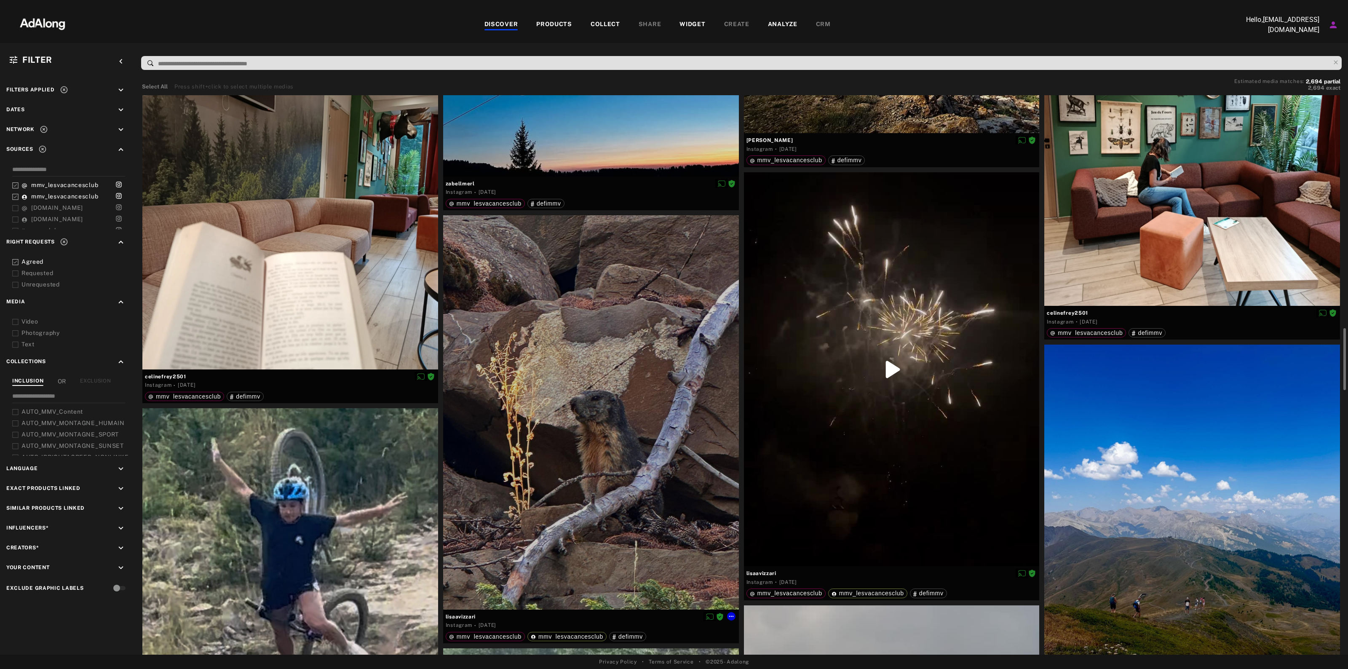
scroll to position [1843, 0]
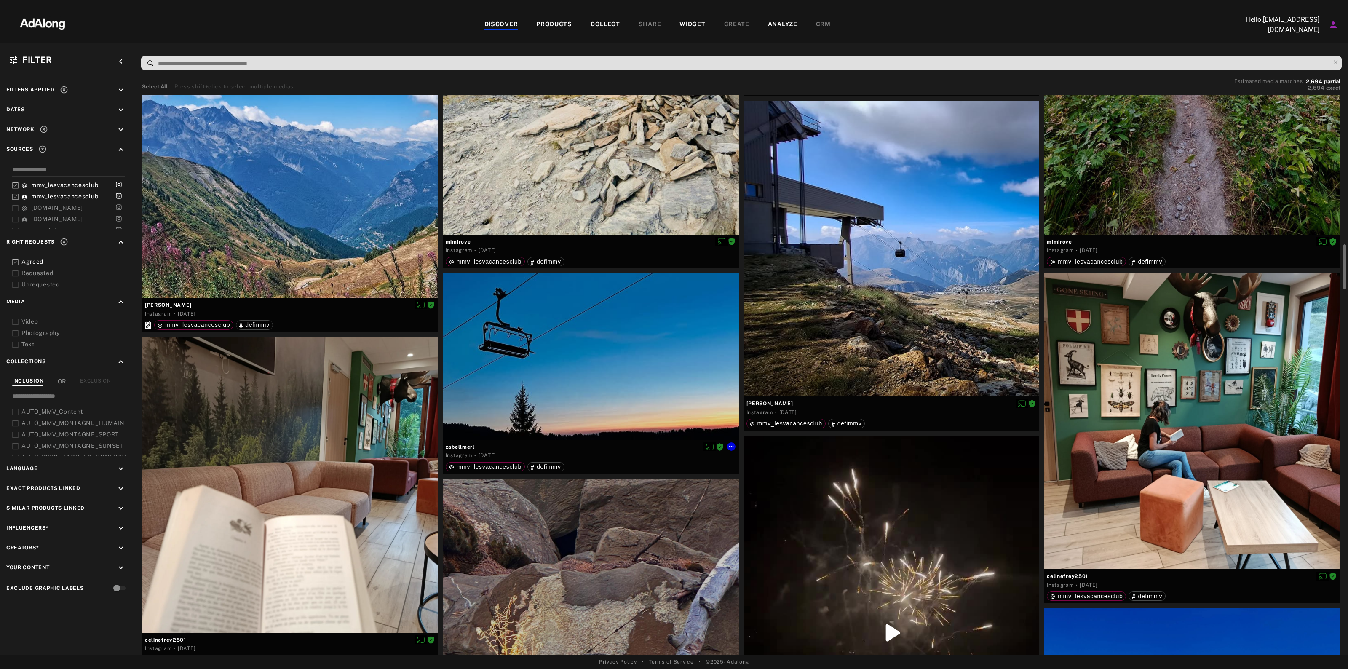
click at [517, 293] on div at bounding box center [591, 356] width 296 height 166
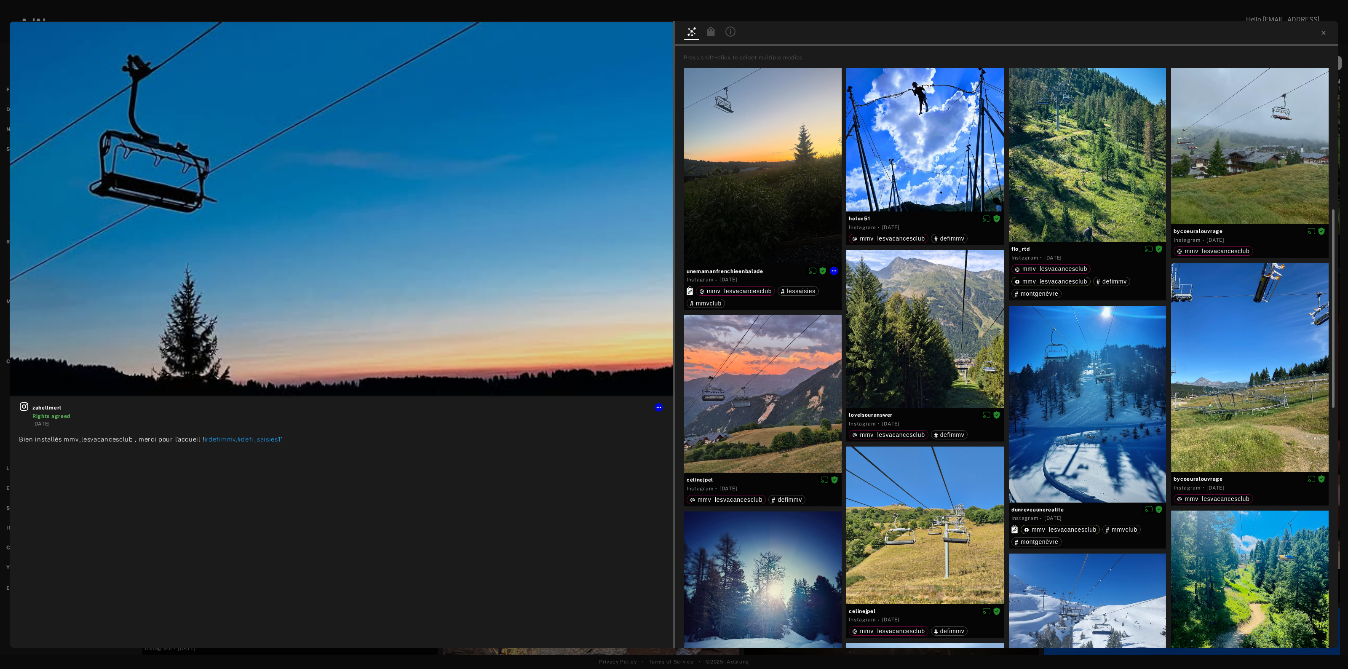
scroll to position [263, 0]
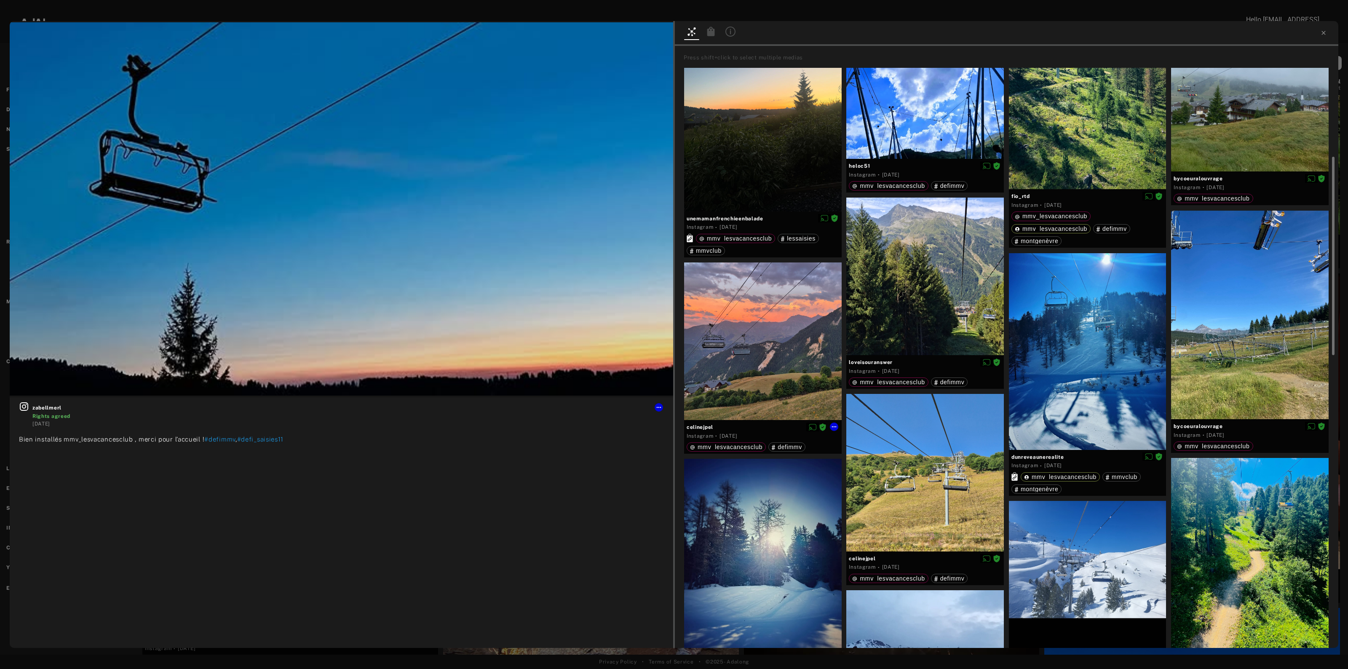
click at [766, 289] on div at bounding box center [763, 341] width 158 height 158
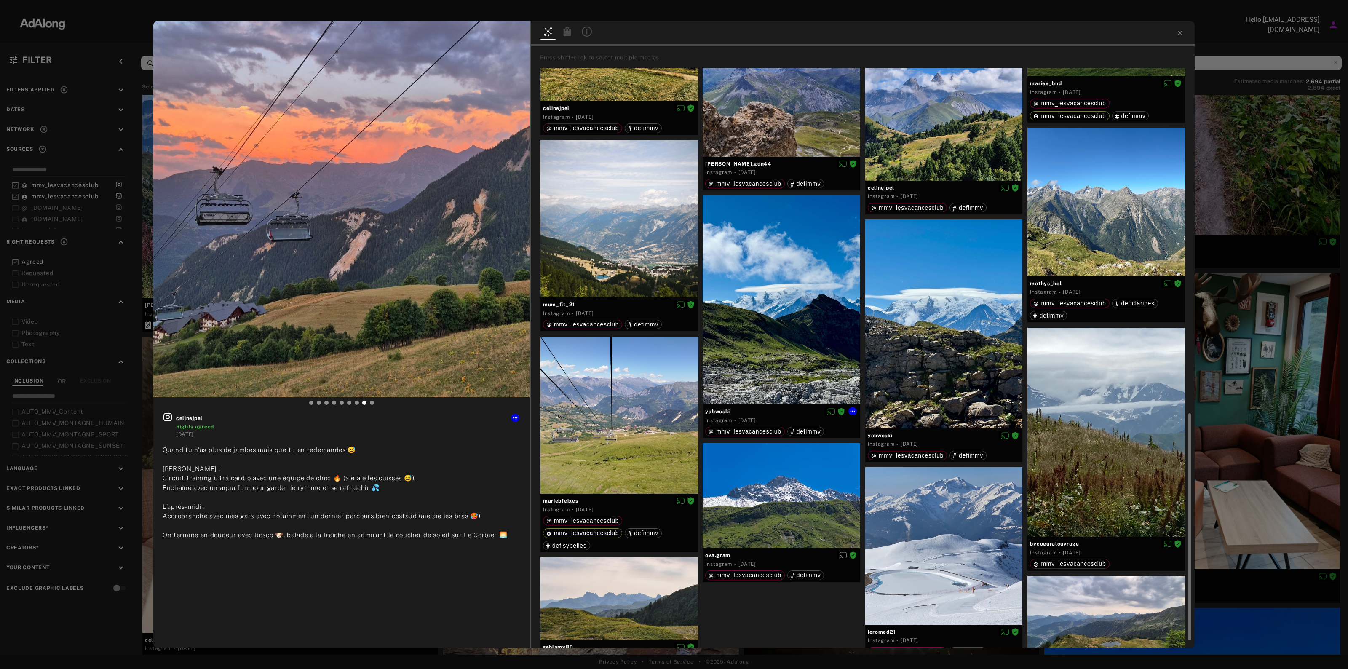
scroll to position [936, 0]
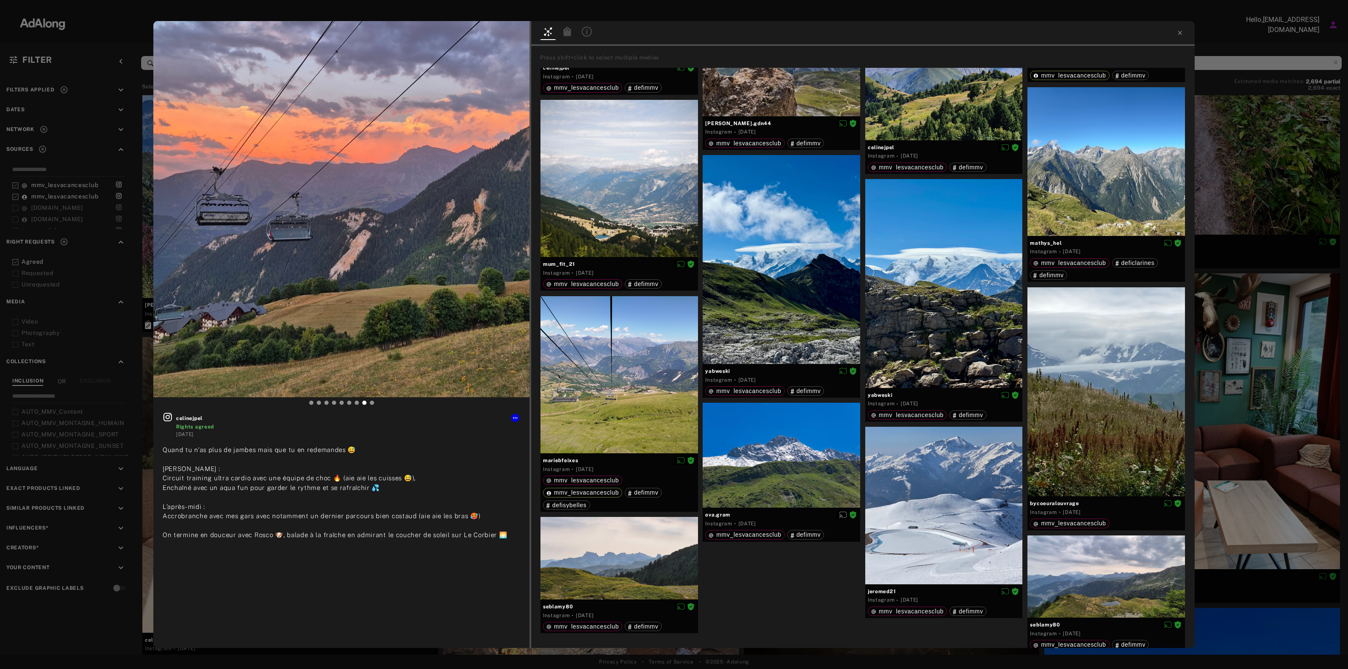
click at [1225, 133] on div "celinejpel Rights agreed [DATE] Quand tu n'as plus de jambes mais que tu en red…" at bounding box center [674, 334] width 1348 height 669
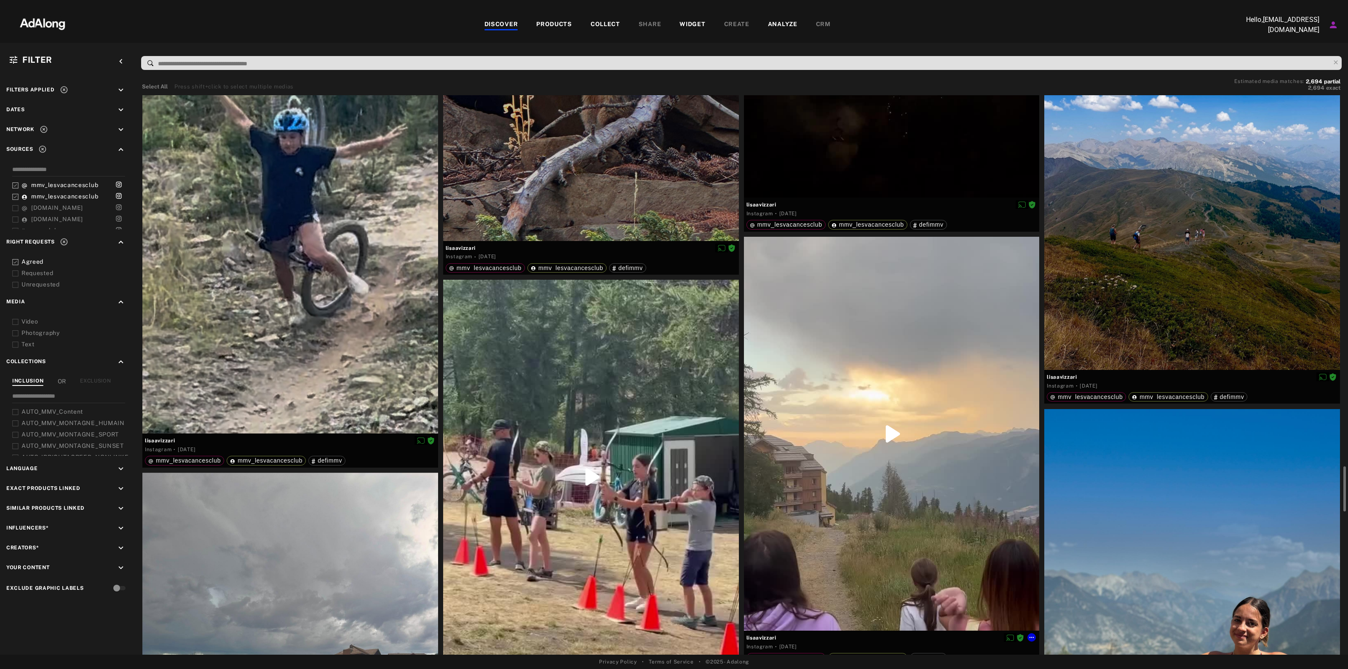
scroll to position [2686, 0]
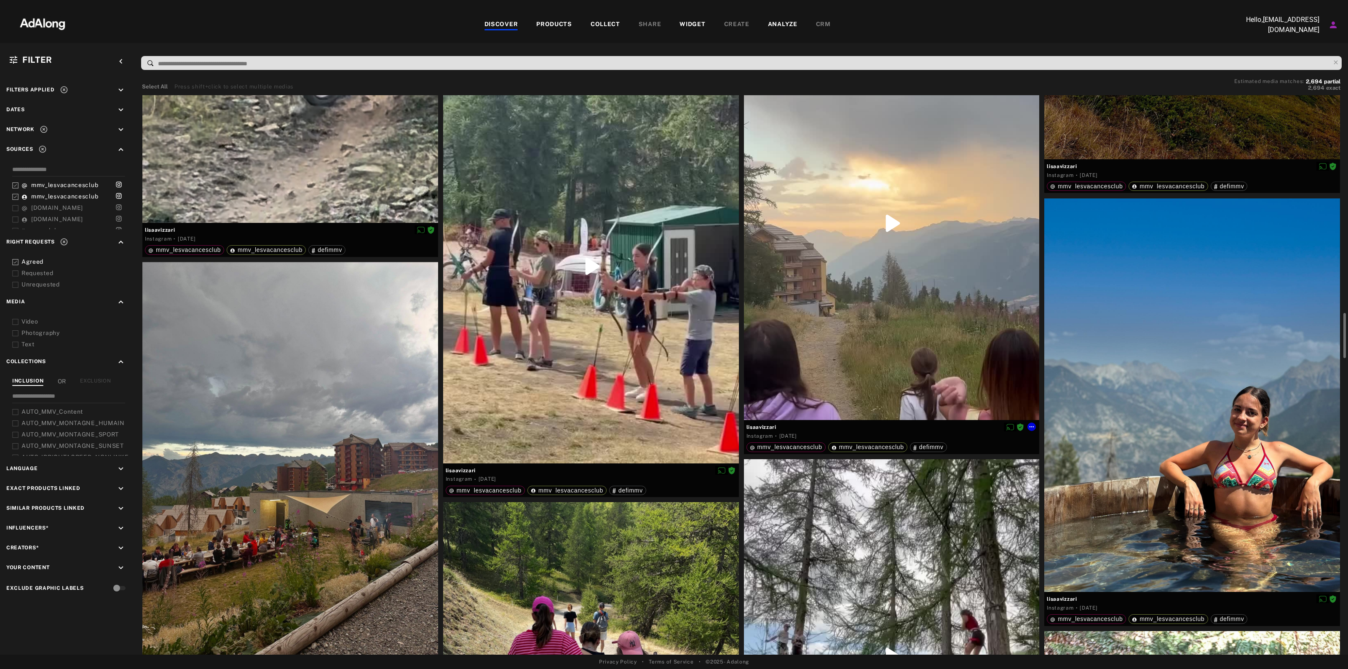
click at [854, 194] on div at bounding box center [892, 223] width 296 height 394
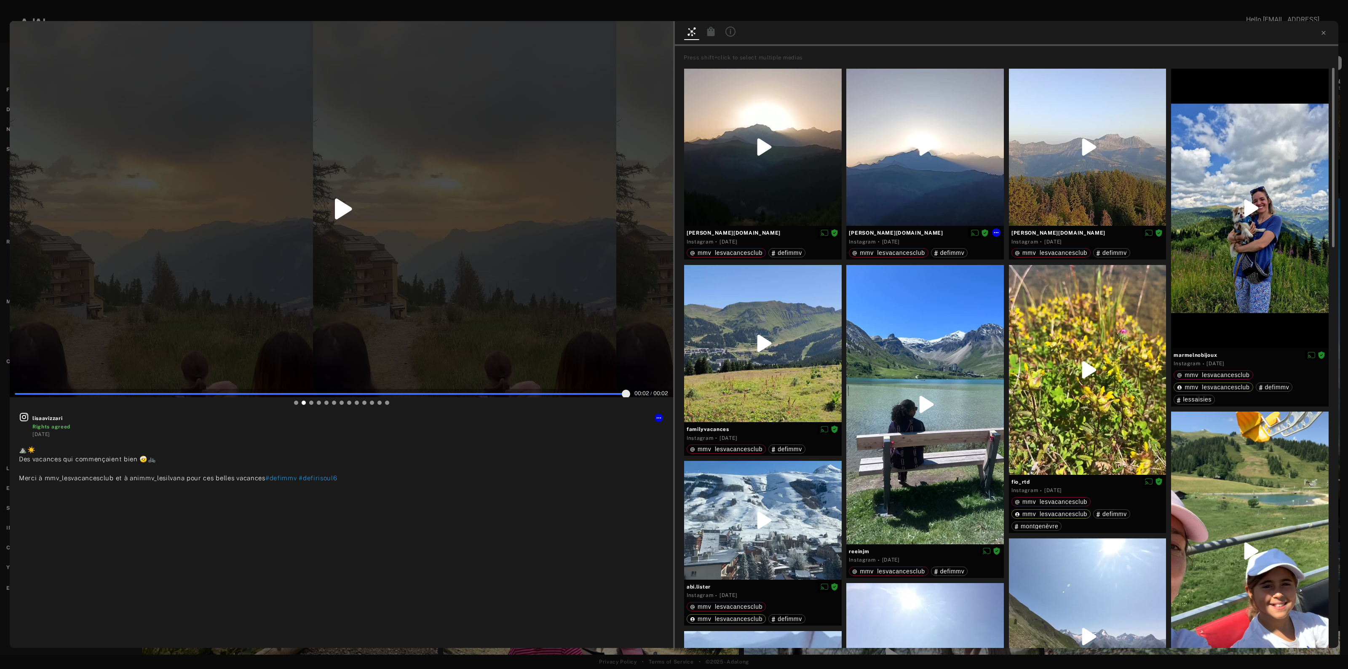
click at [943, 139] on div at bounding box center [925, 148] width 158 height 158
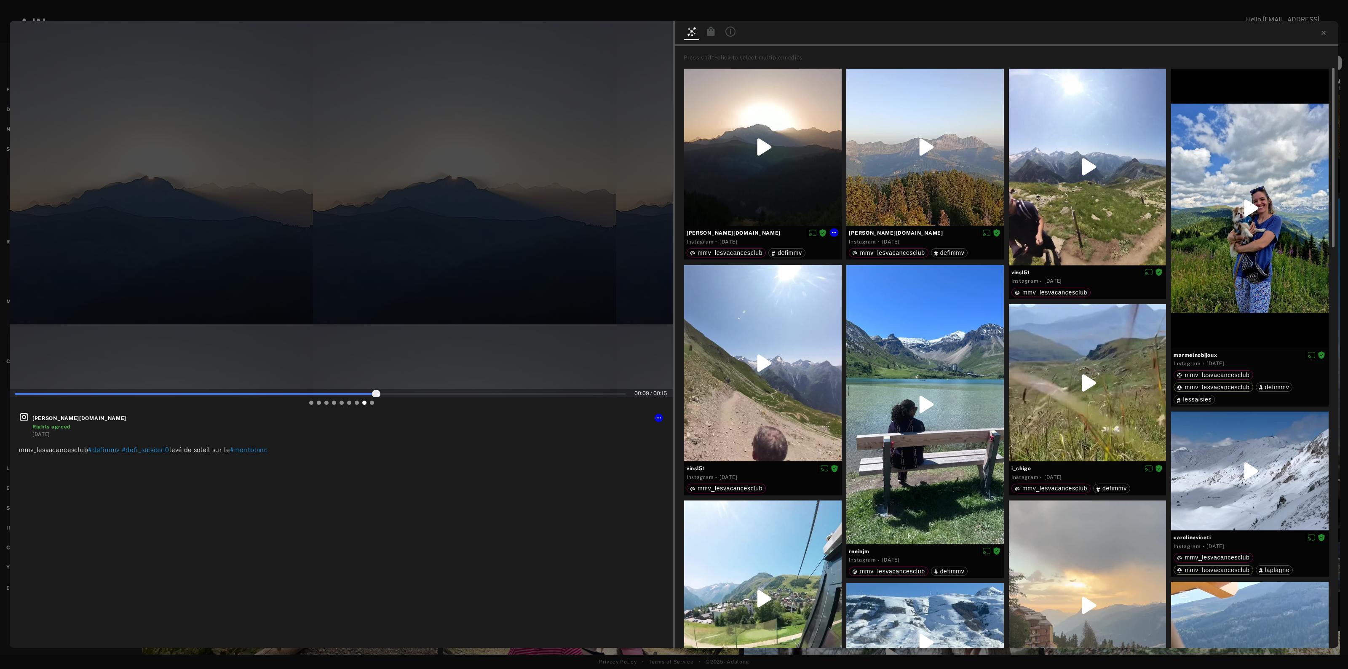
click at [773, 156] on div at bounding box center [763, 148] width 158 height 158
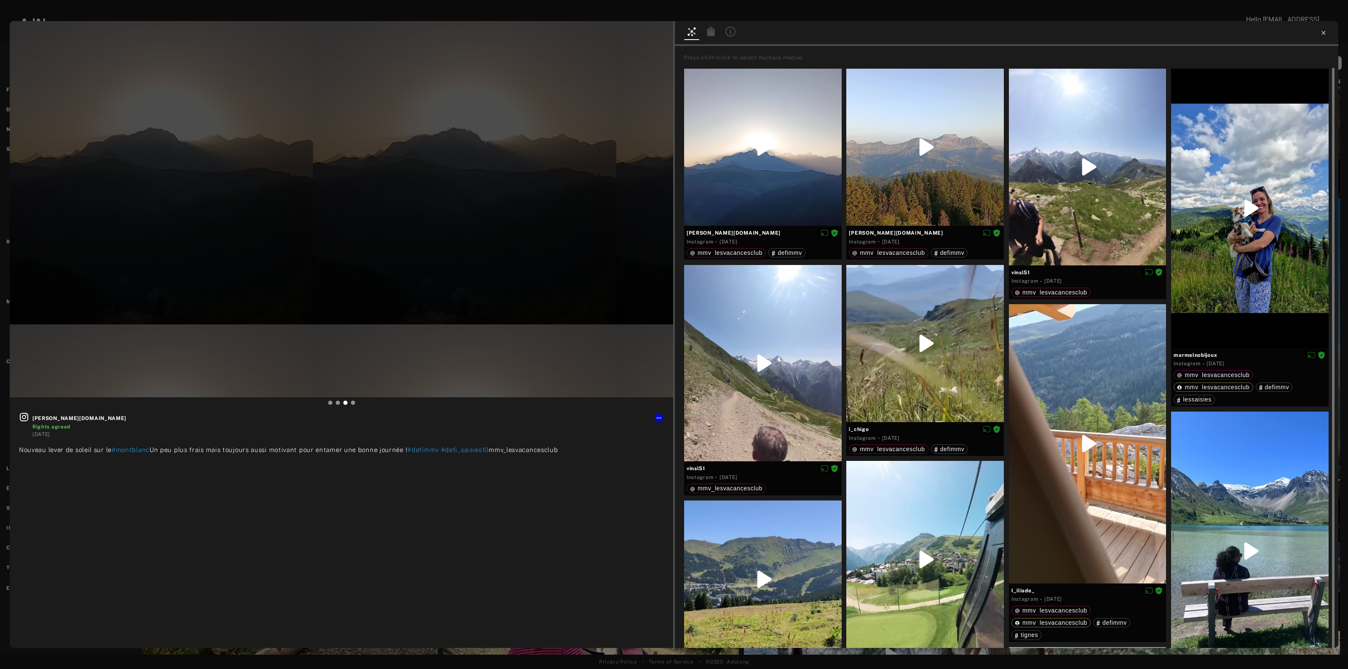
type input "*"
click at [1326, 32] on icon at bounding box center [1323, 32] width 7 height 7
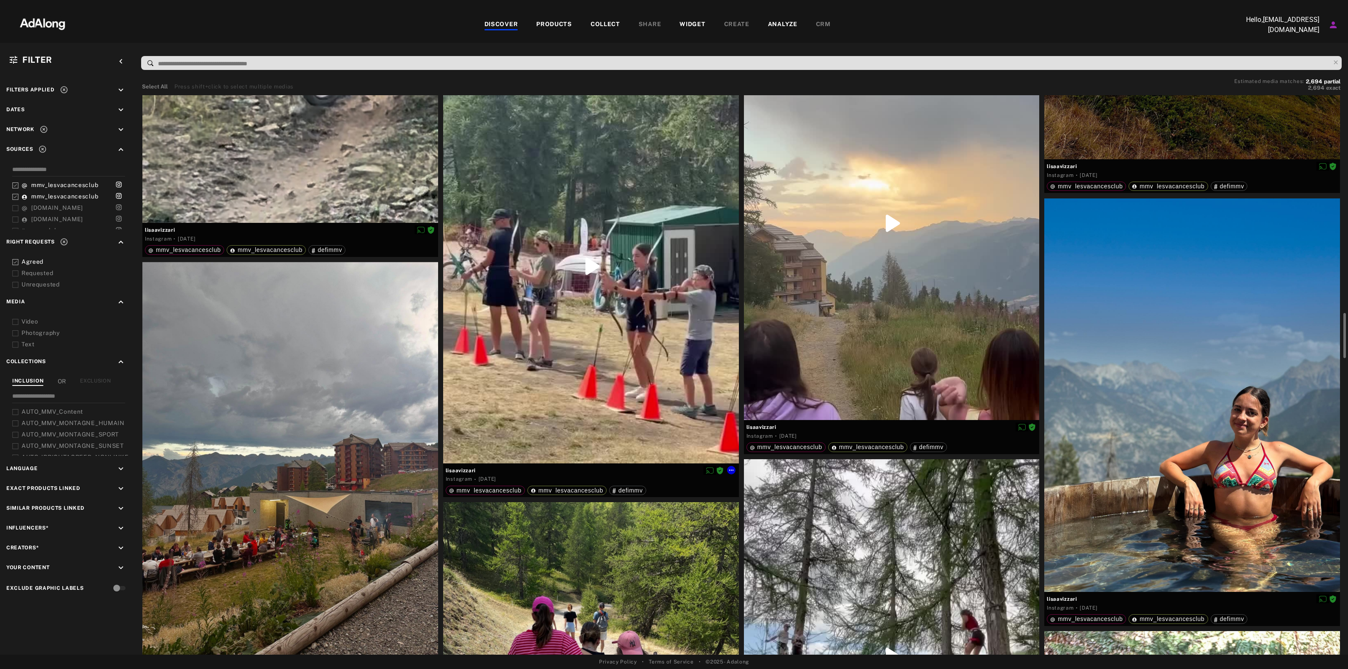
scroll to position [2844, 0]
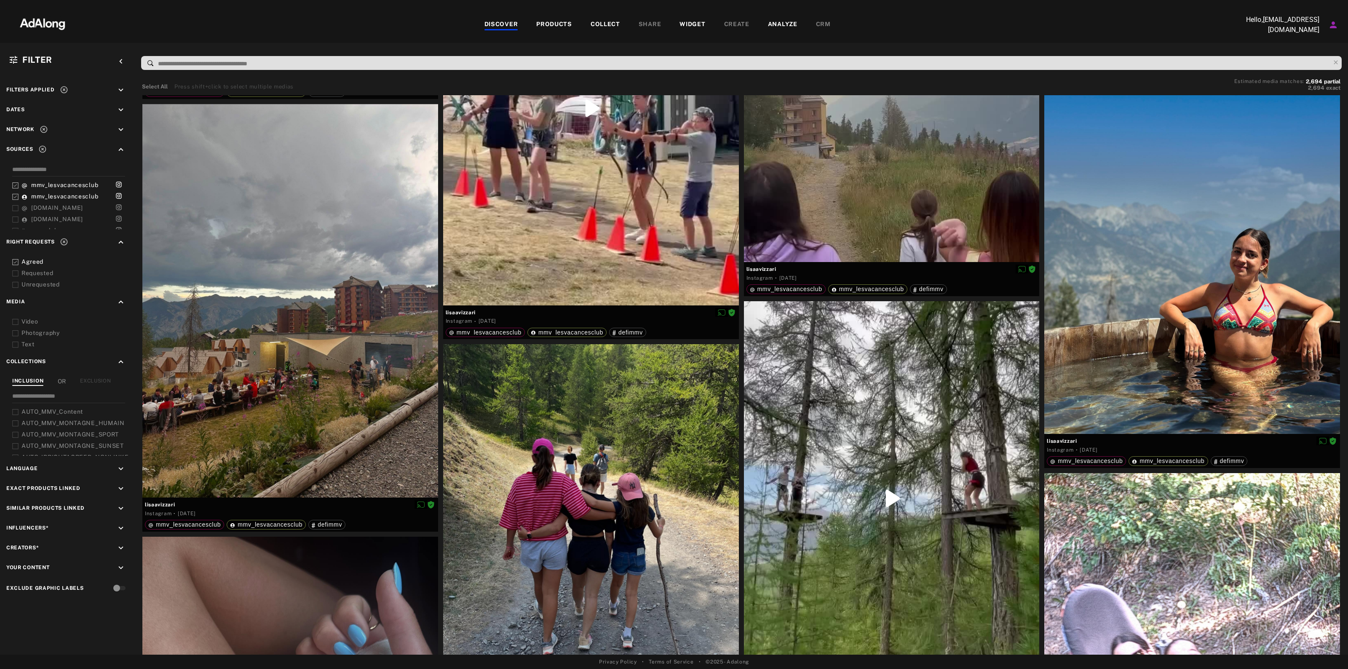
click at [243, 63] on input at bounding box center [743, 63] width 1173 height 11
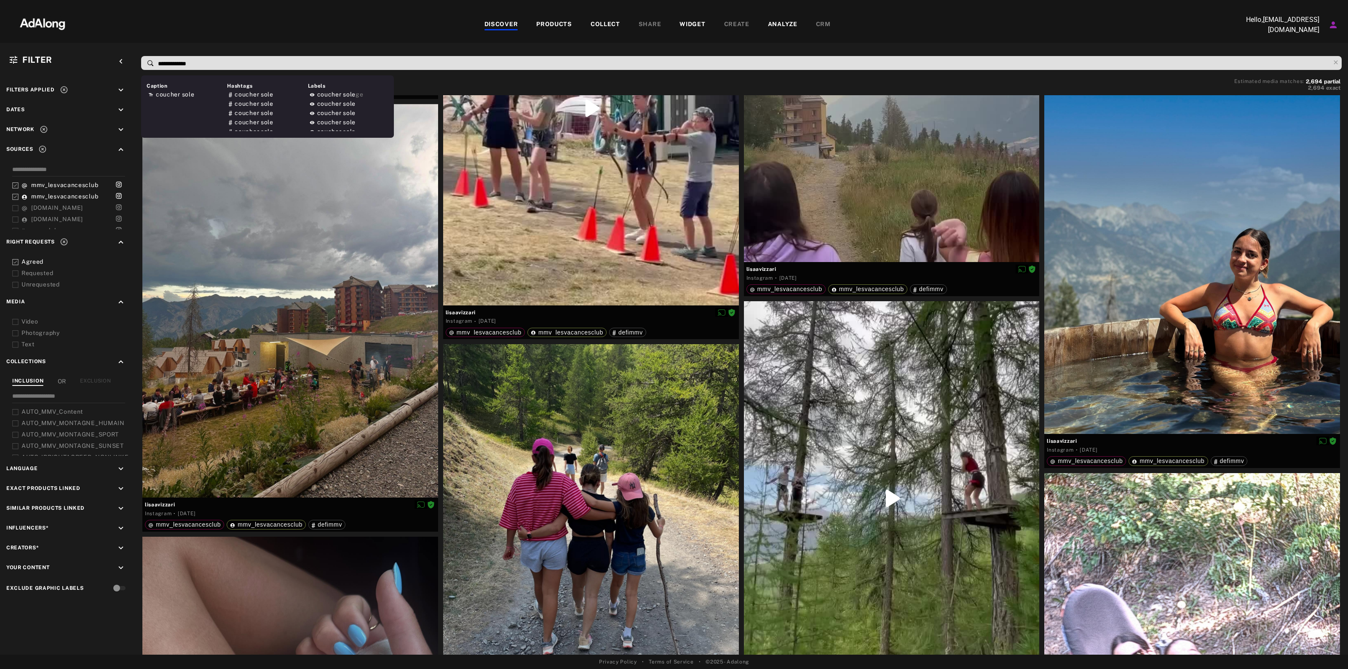
type input "**********"
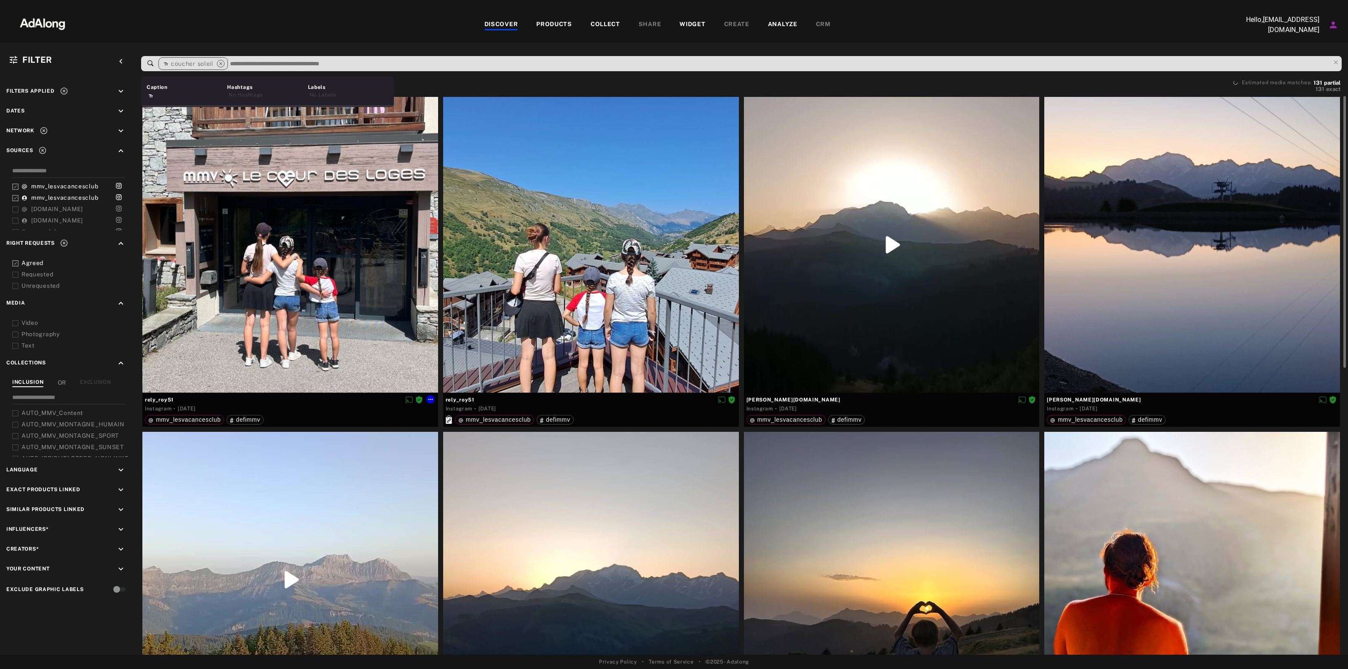
scroll to position [316, 0]
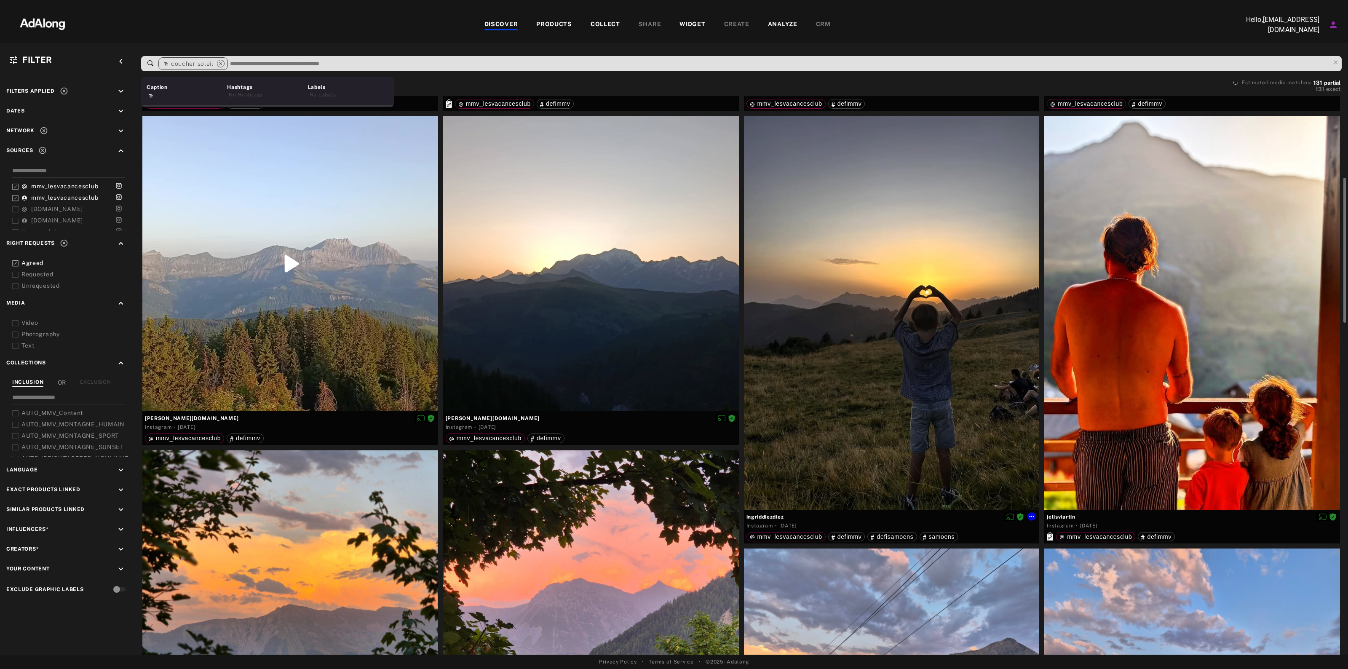
click at [910, 216] on div at bounding box center [892, 313] width 296 height 394
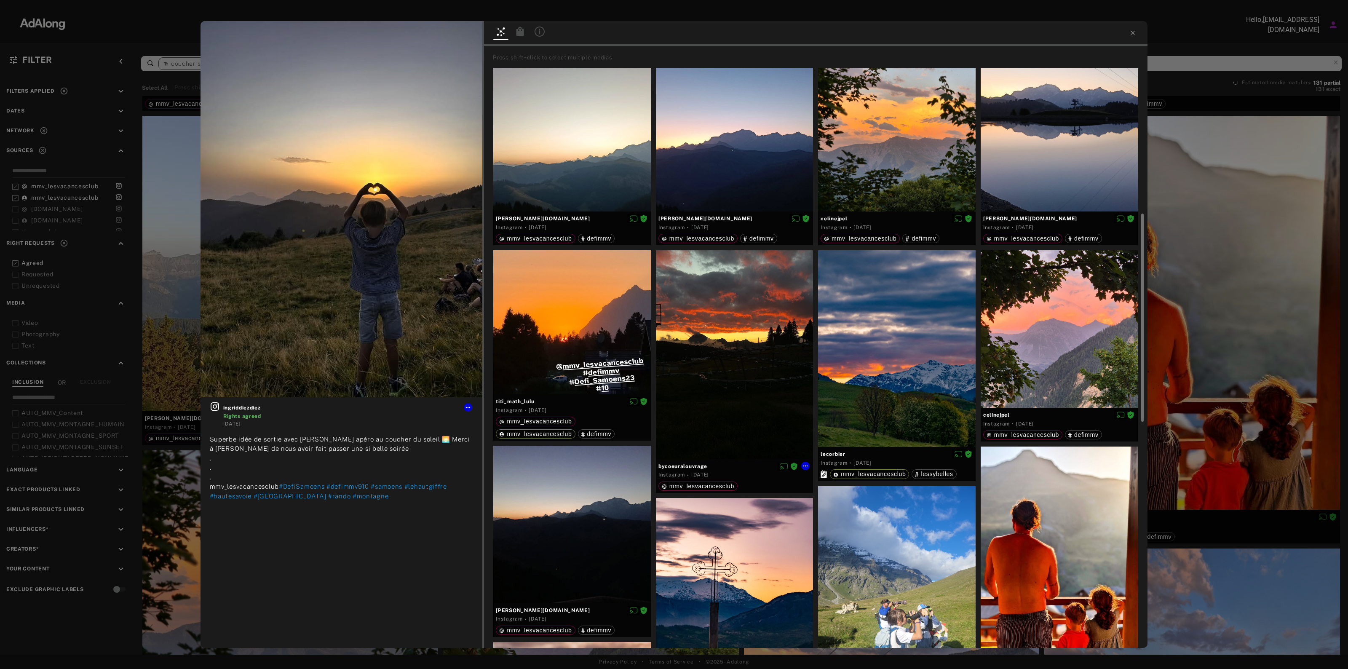
scroll to position [263, 0]
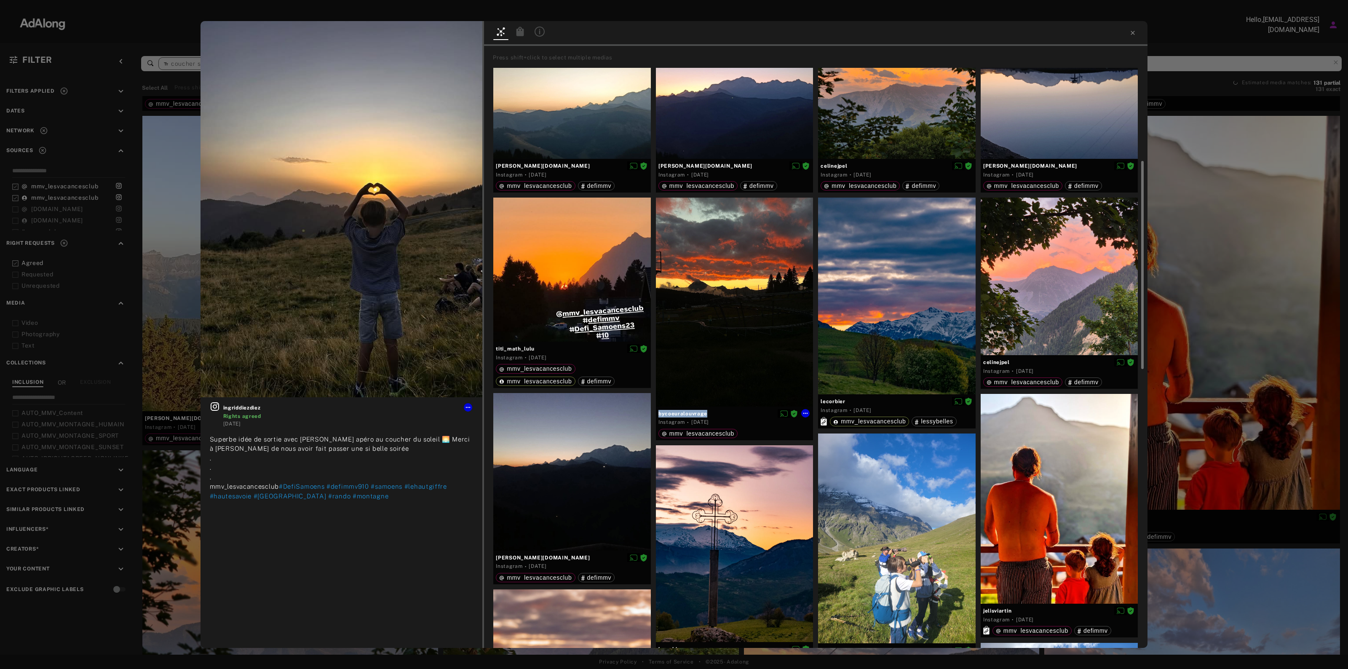
drag, startPoint x: 710, startPoint y: 413, endPoint x: 658, endPoint y: 416, distance: 52.3
click at [658, 416] on div "bycoeuralouvrage Instagram · [DATE] mmv_lesvacancesclub" at bounding box center [735, 424] width 158 height 34
copy div "bycoeuralouvrage"
click at [782, 334] on div at bounding box center [735, 302] width 158 height 209
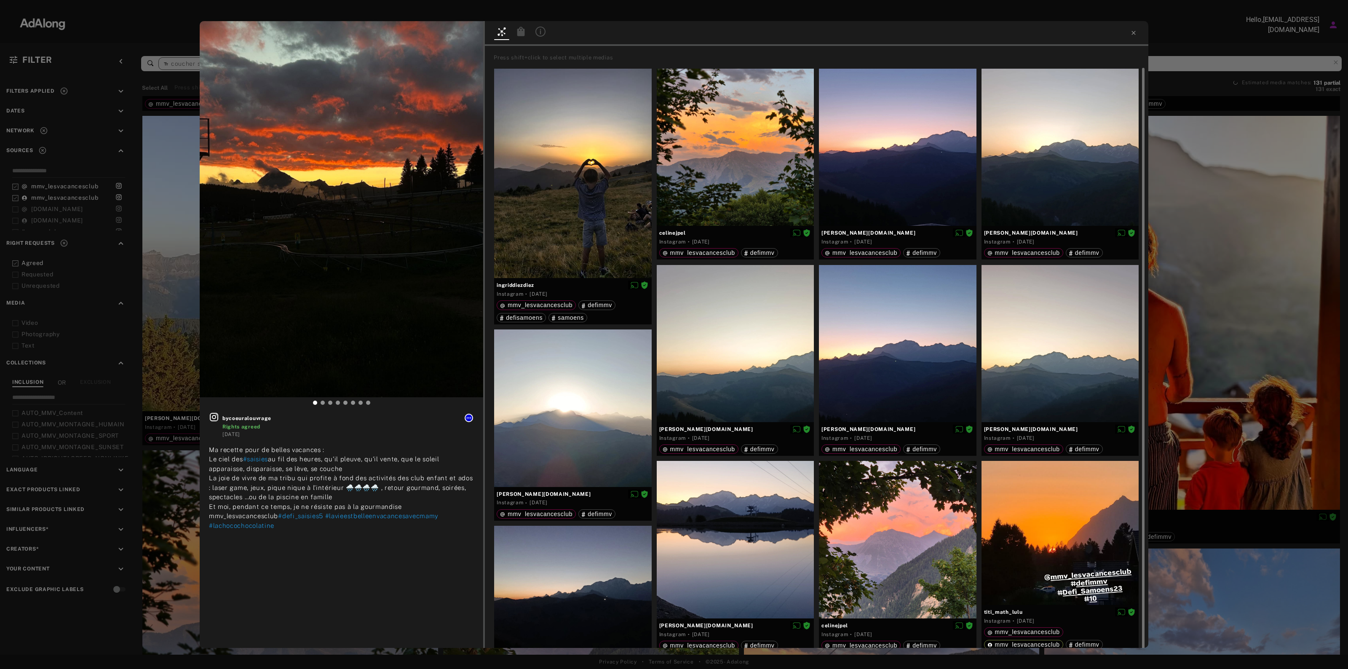
click at [470, 415] on icon at bounding box center [469, 418] width 7 height 7
click at [487, 487] on span "Download content" at bounding box center [493, 488] width 42 height 6
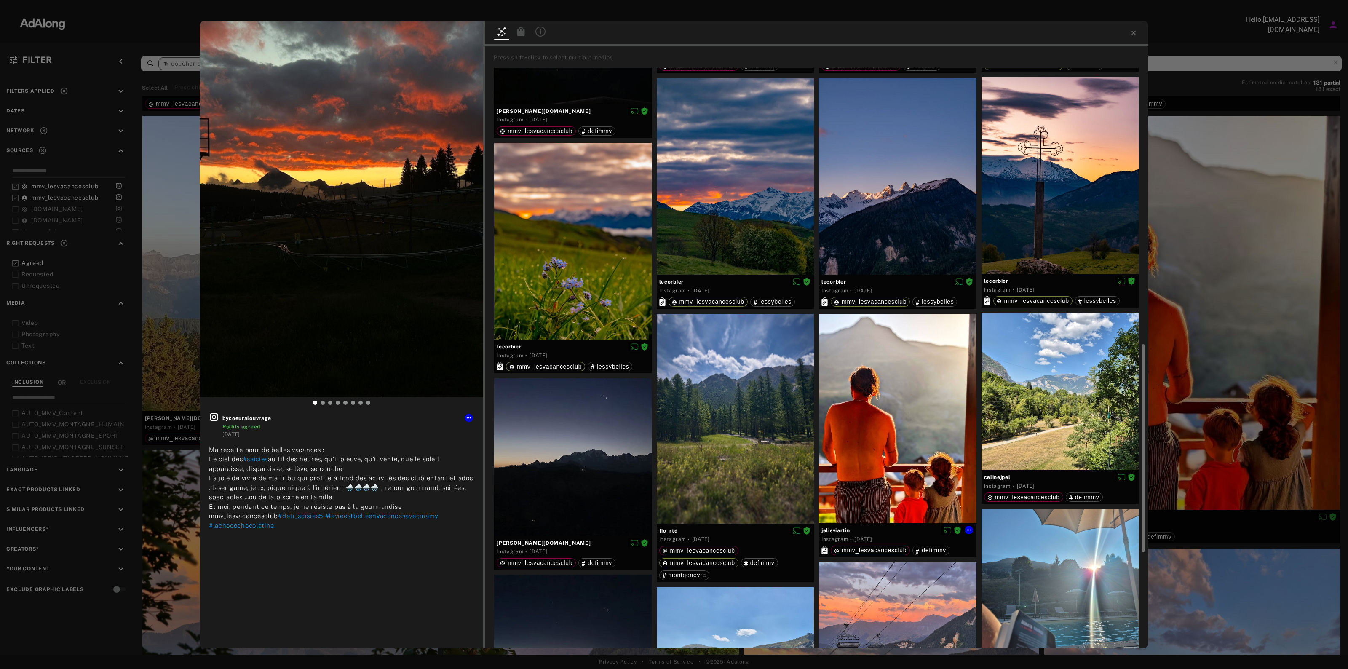
scroll to position [685, 0]
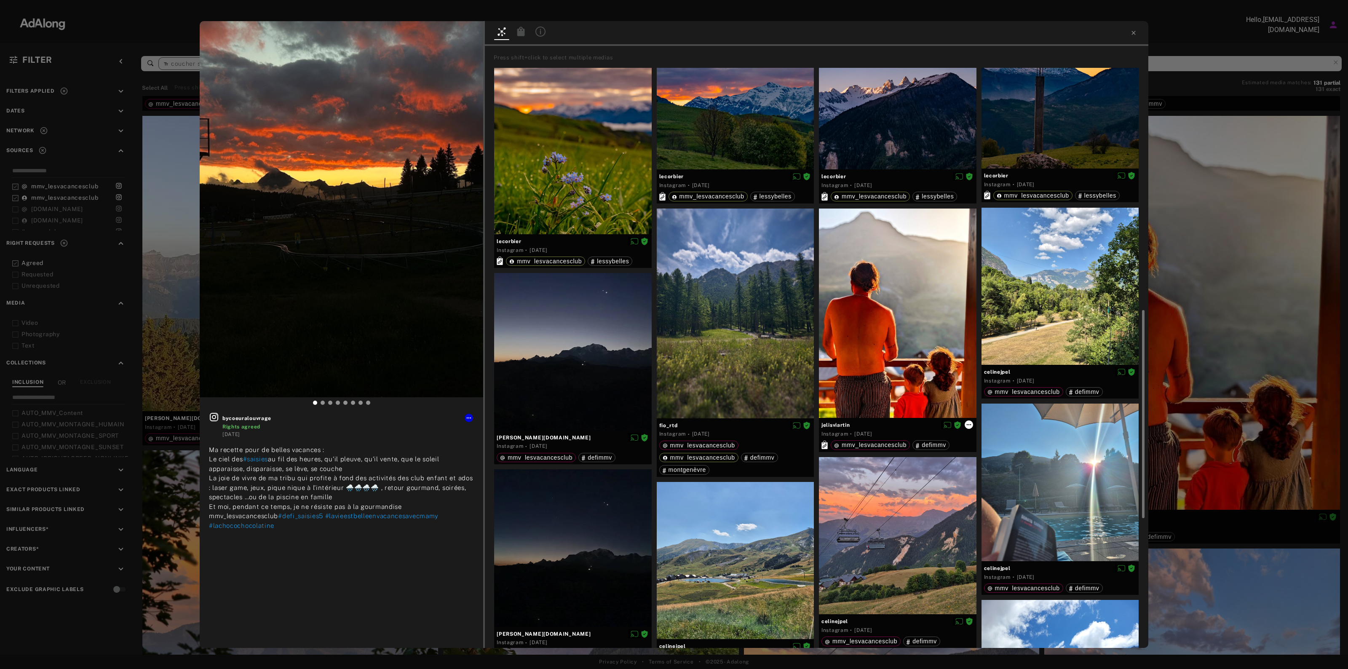
click at [969, 424] on icon at bounding box center [969, 424] width 5 height 1
click at [862, 424] on div at bounding box center [674, 334] width 1348 height 669
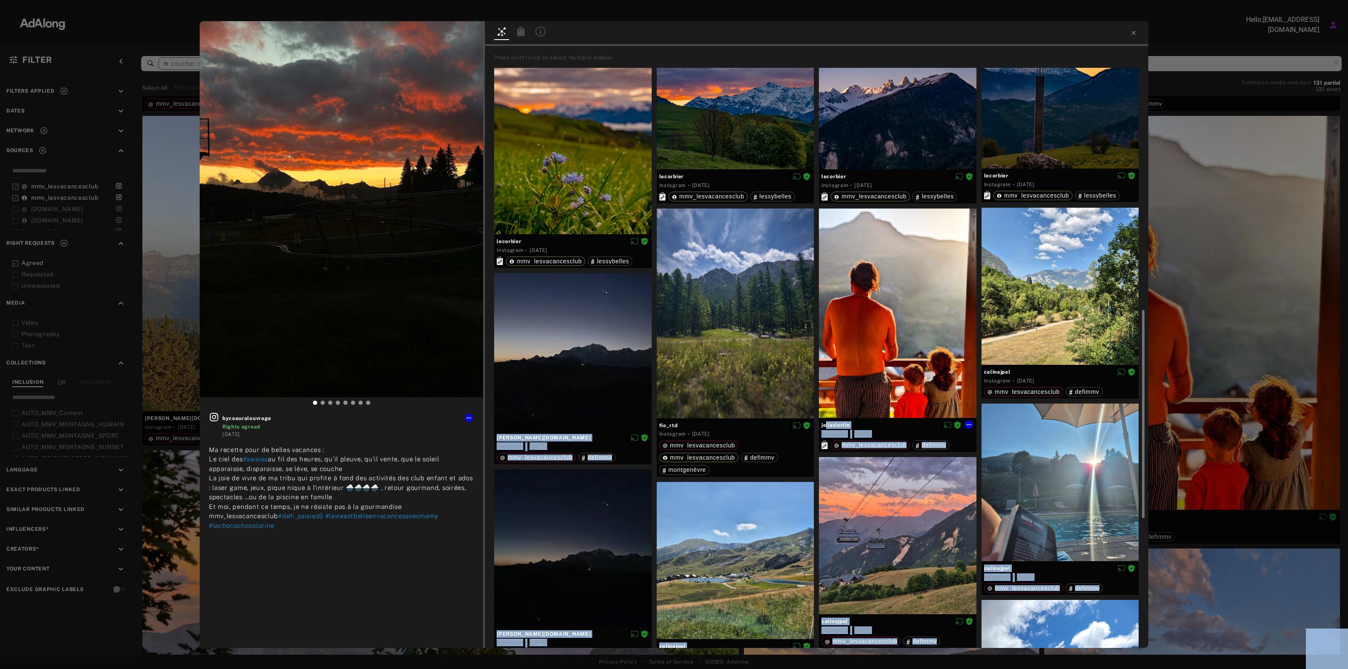
drag, startPoint x: 858, startPoint y: 423, endPoint x: 826, endPoint y: 425, distance: 32.5
click at [826, 425] on body "DISCOVER PRODUCTS COLLECT SHARE WIDGET CREATE ANALYZE CRM Hello, [EMAIL_ADDRESS…" at bounding box center [674, 334] width 1348 height 669
click at [863, 430] on div "jelisviartin" at bounding box center [898, 424] width 153 height 11
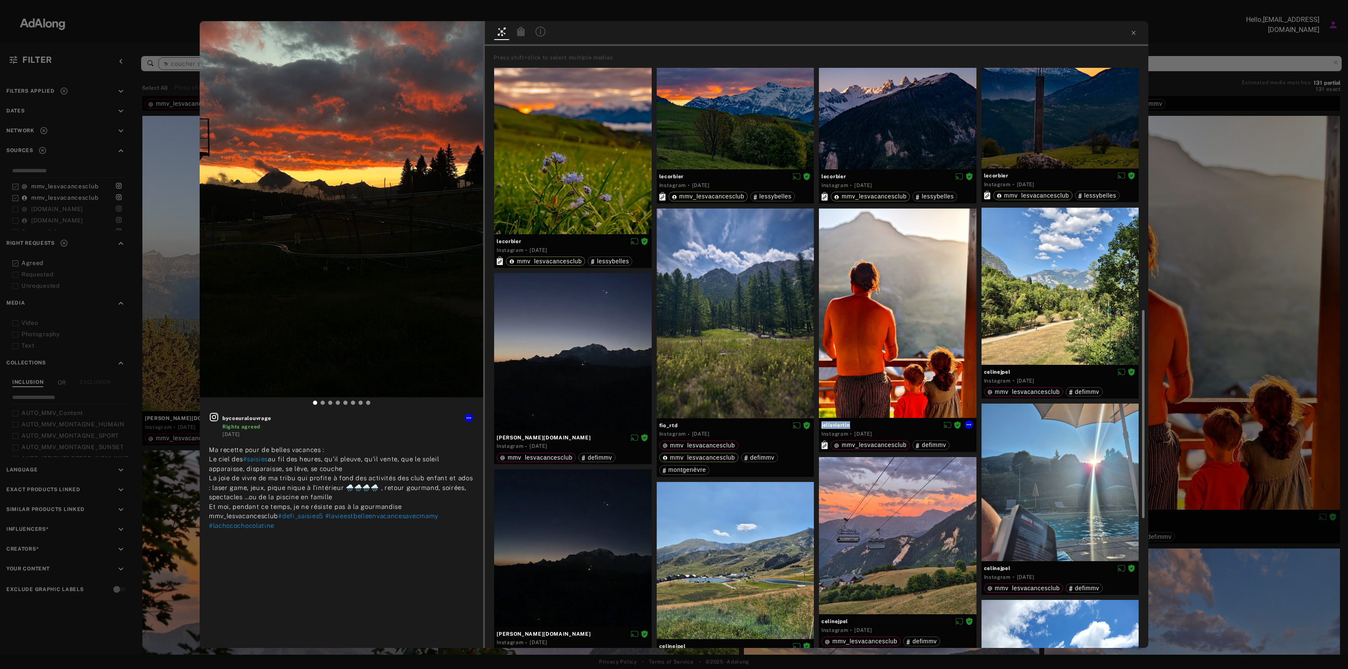
drag, startPoint x: 862, startPoint y: 424, endPoint x: 820, endPoint y: 426, distance: 41.3
click at [820, 426] on div "jelisviartin Instagram · [DATE] mmv_lesvacancesclub defimmv" at bounding box center [898, 435] width 158 height 34
copy div "jelisviartin"
click at [969, 426] on icon at bounding box center [969, 424] width 7 height 7
click at [987, 492] on span "Download content" at bounding box center [993, 494] width 42 height 6
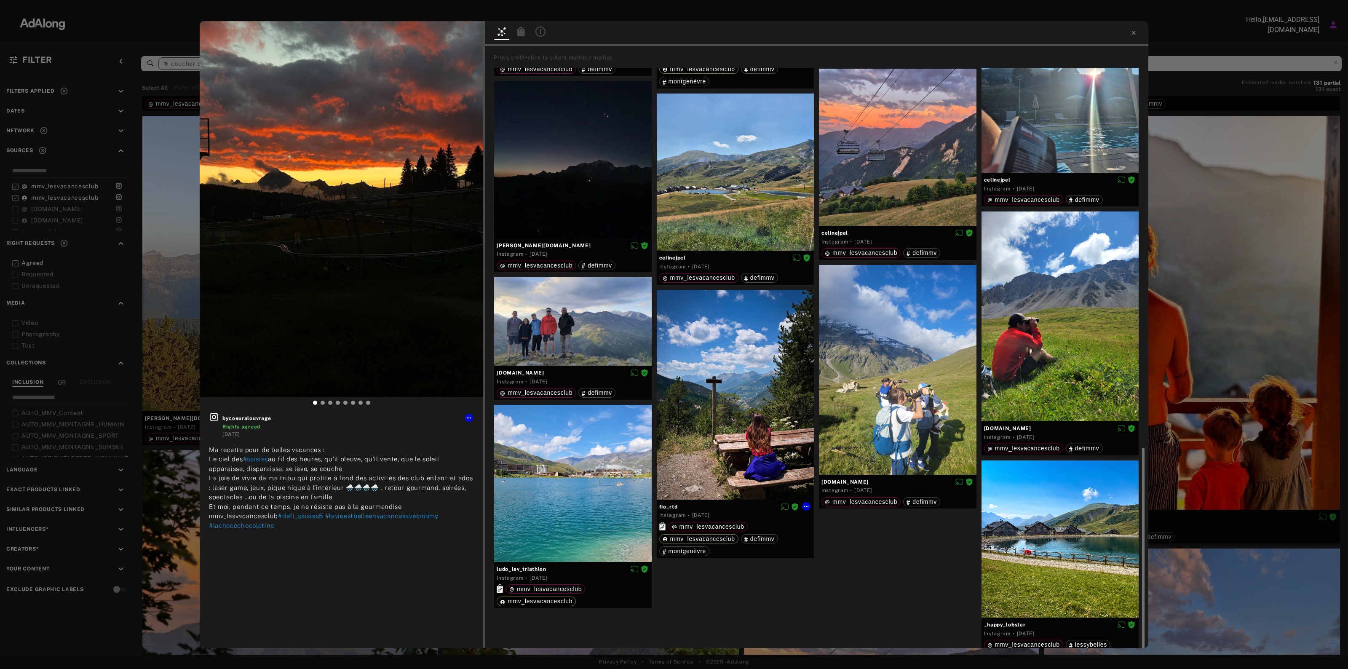
scroll to position [862, 0]
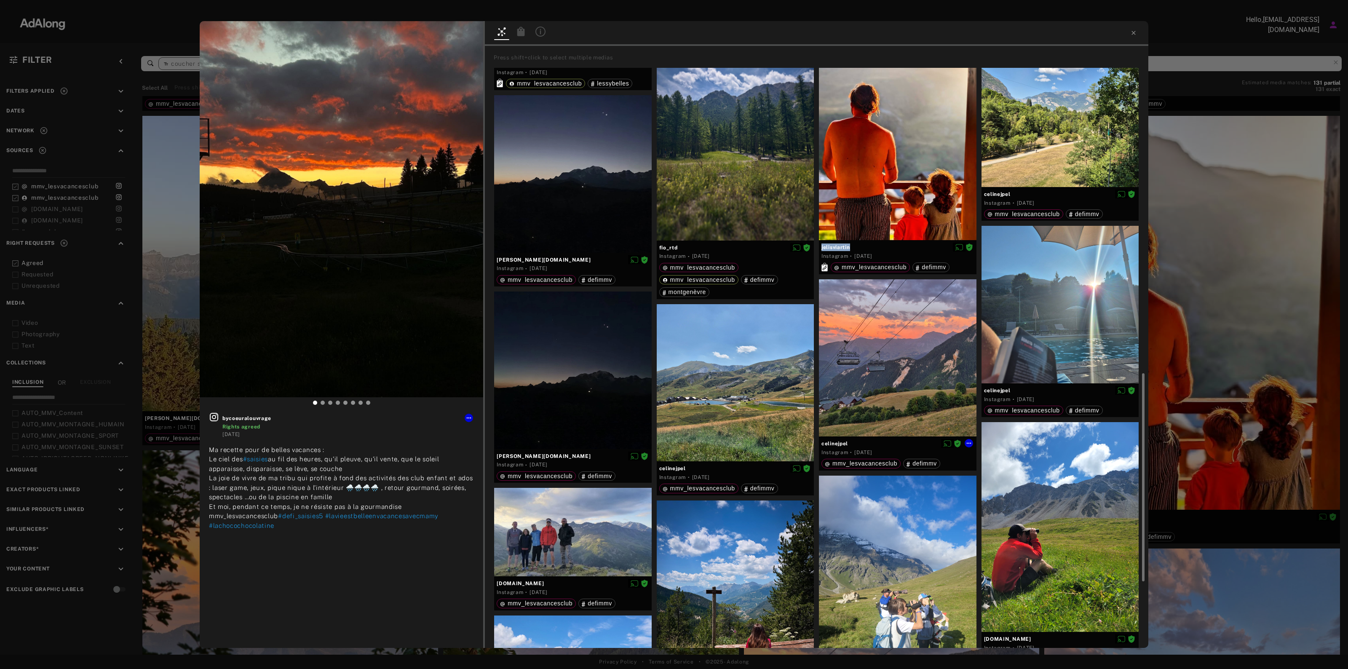
click at [898, 352] on div at bounding box center [898, 358] width 158 height 158
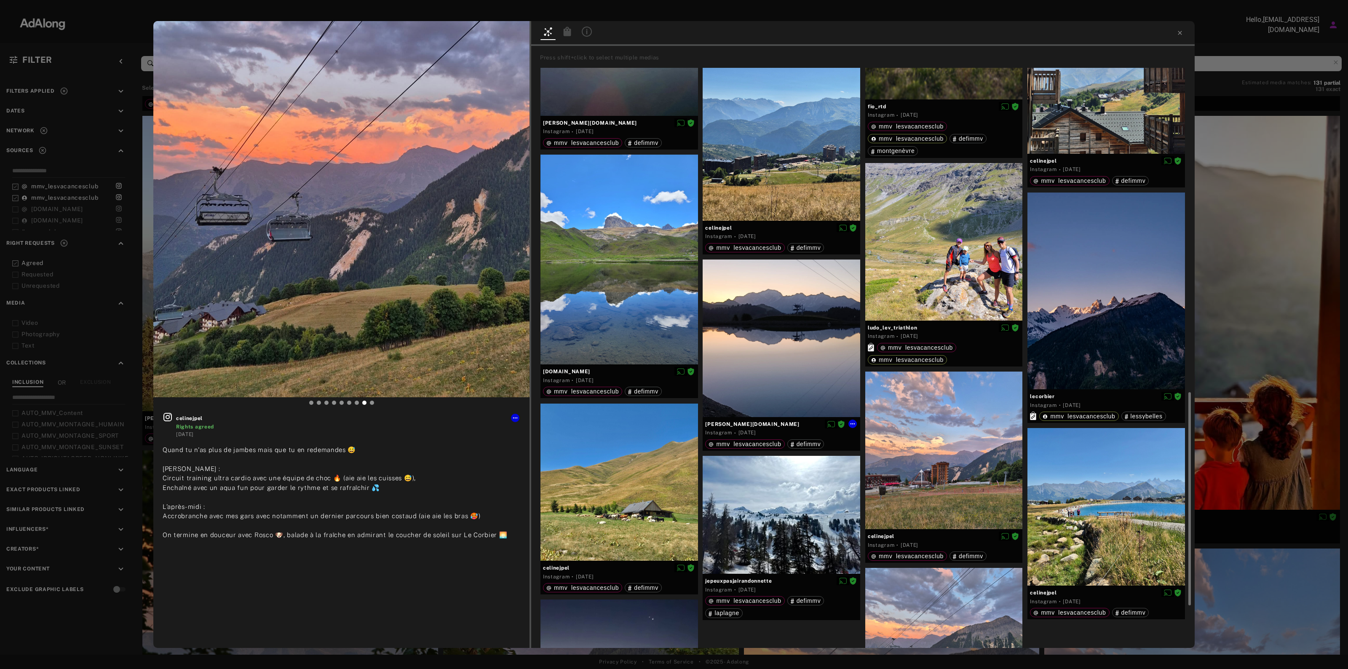
scroll to position [1035, 0]
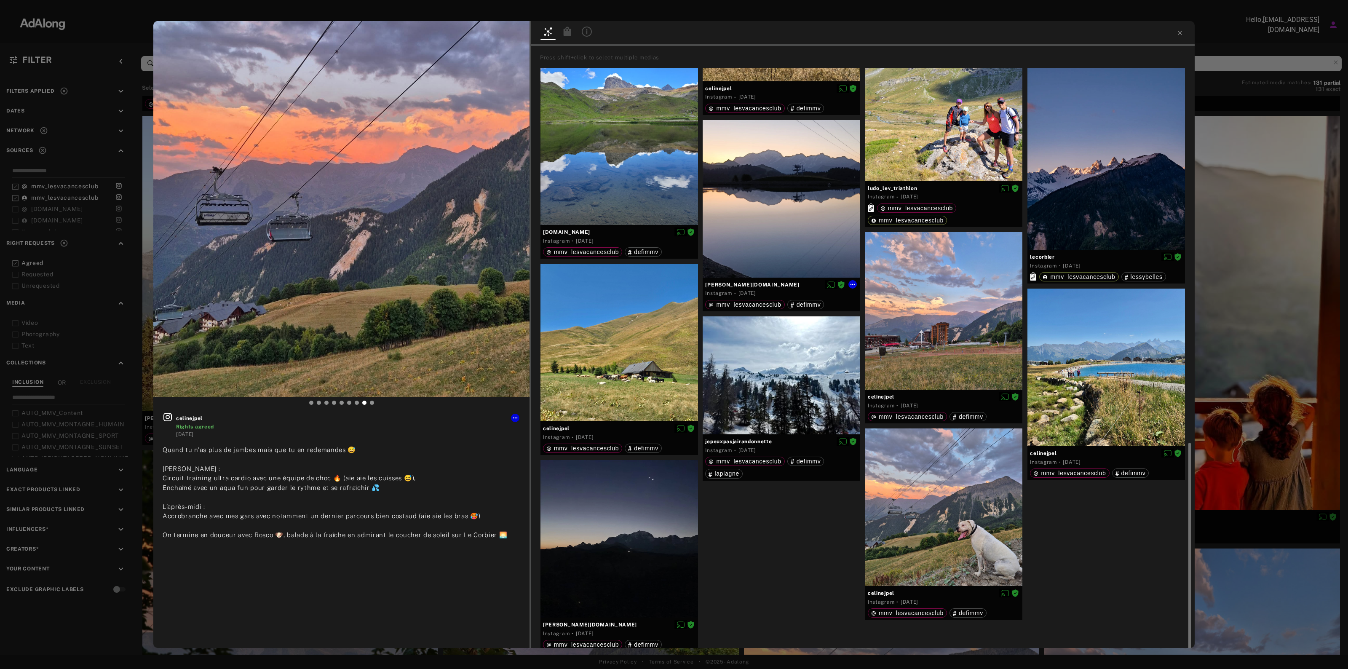
click at [761, 209] on div at bounding box center [782, 199] width 158 height 158
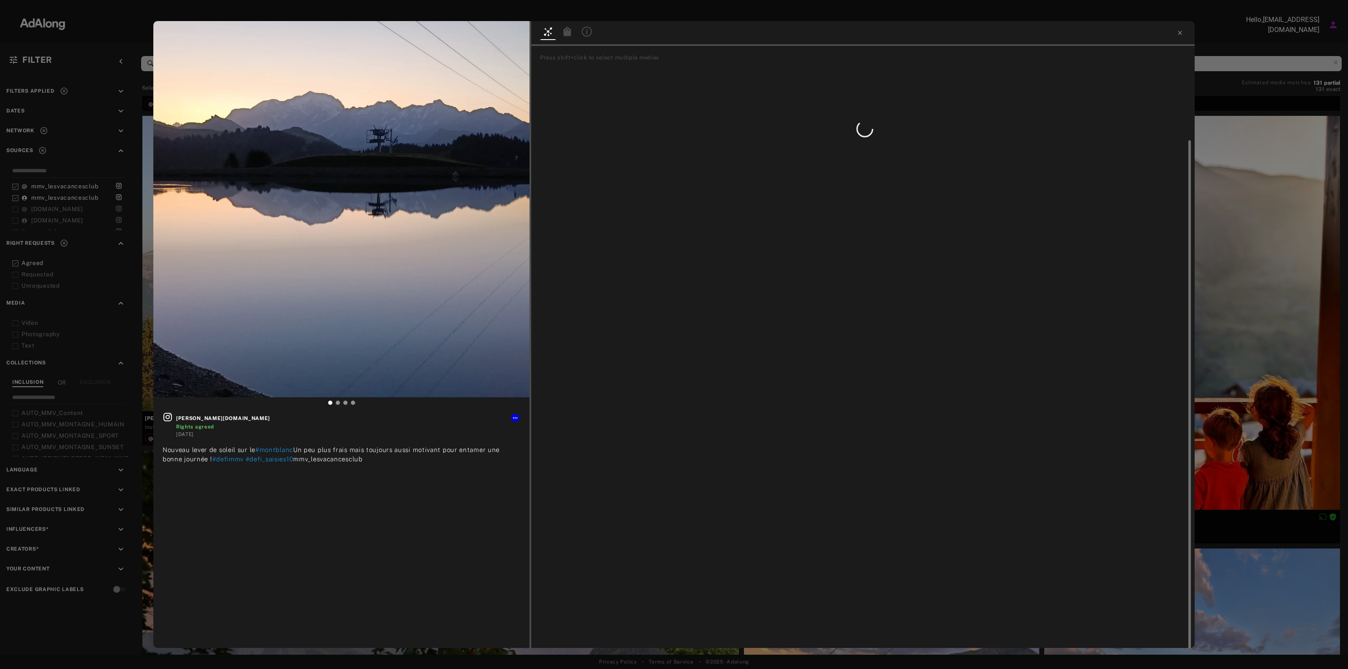
click at [1238, 228] on div "[PERSON_NAME][DOMAIN_NAME] Rights agreed [DATE] Nouveau lever de soleil sur le …" at bounding box center [674, 334] width 1348 height 669
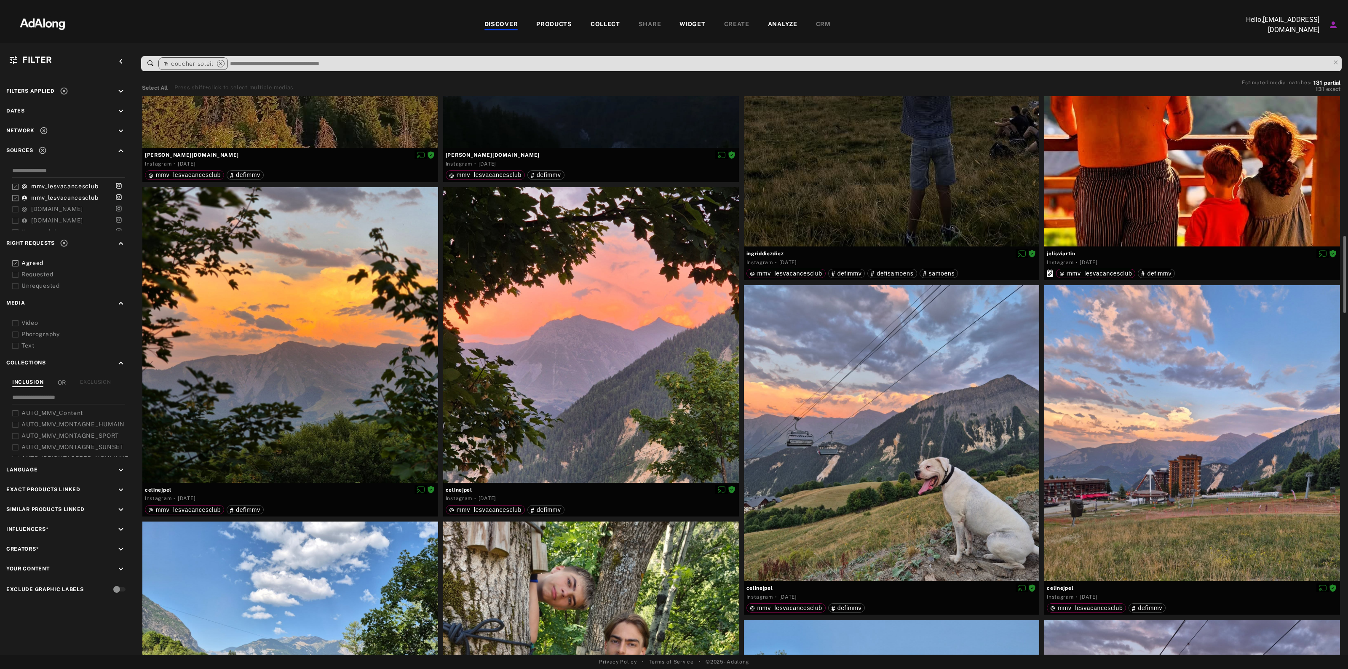
scroll to position [685, 0]
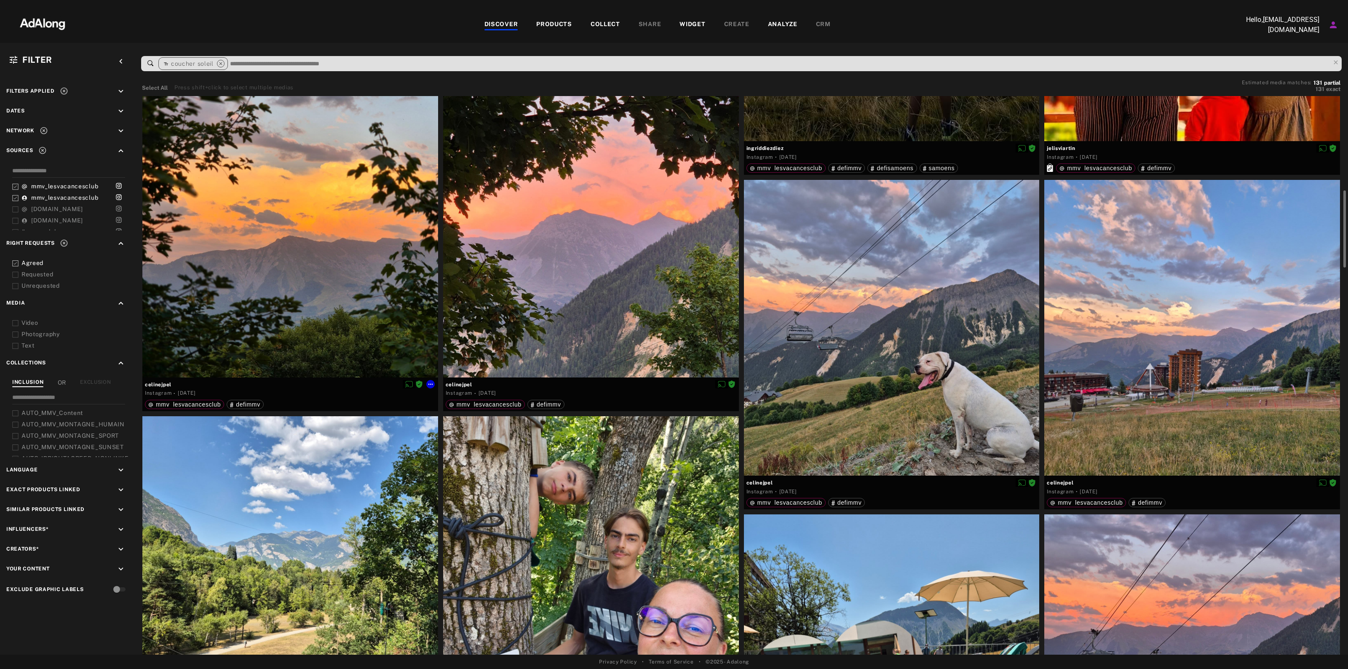
click at [298, 340] on div at bounding box center [290, 230] width 296 height 296
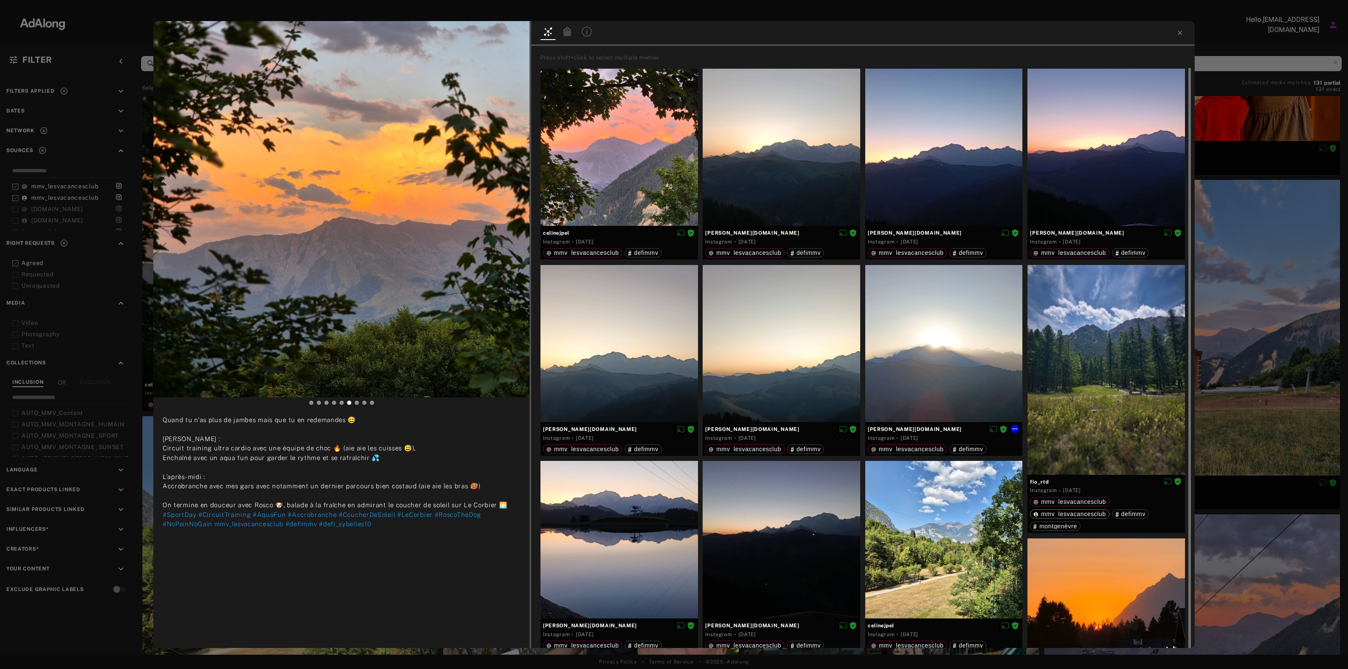
scroll to position [211, 0]
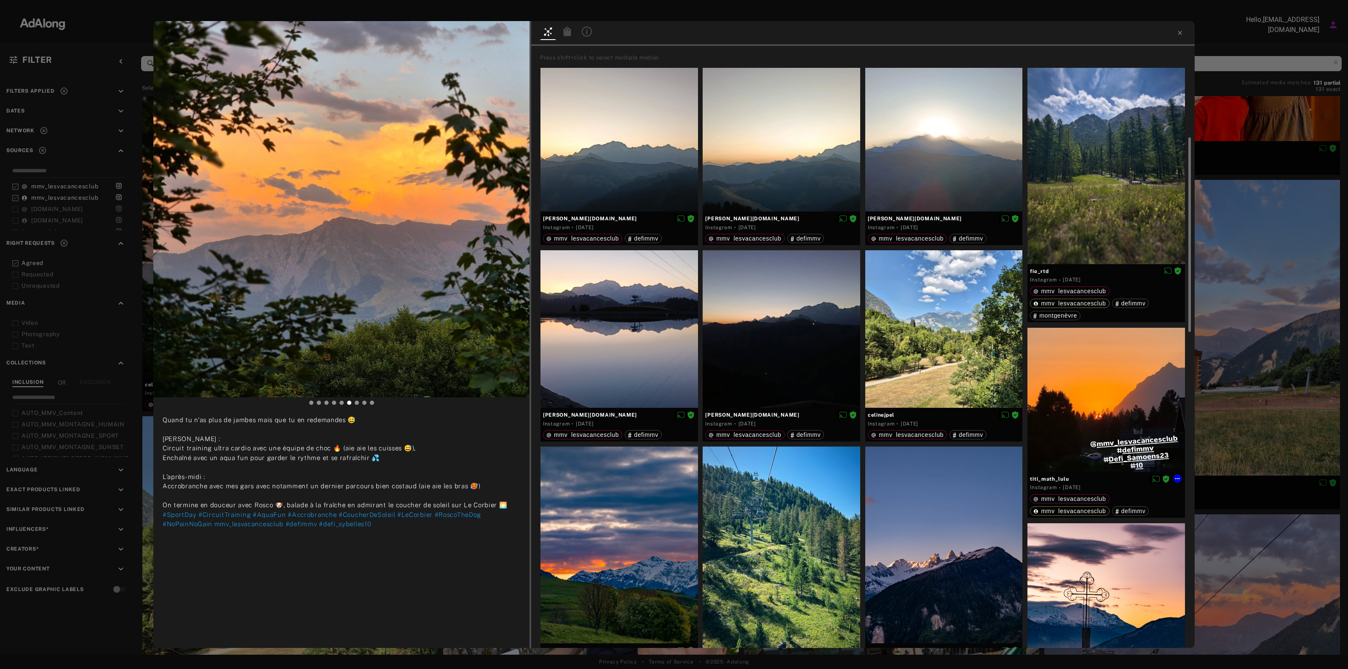
click at [1063, 373] on div at bounding box center [1107, 400] width 158 height 144
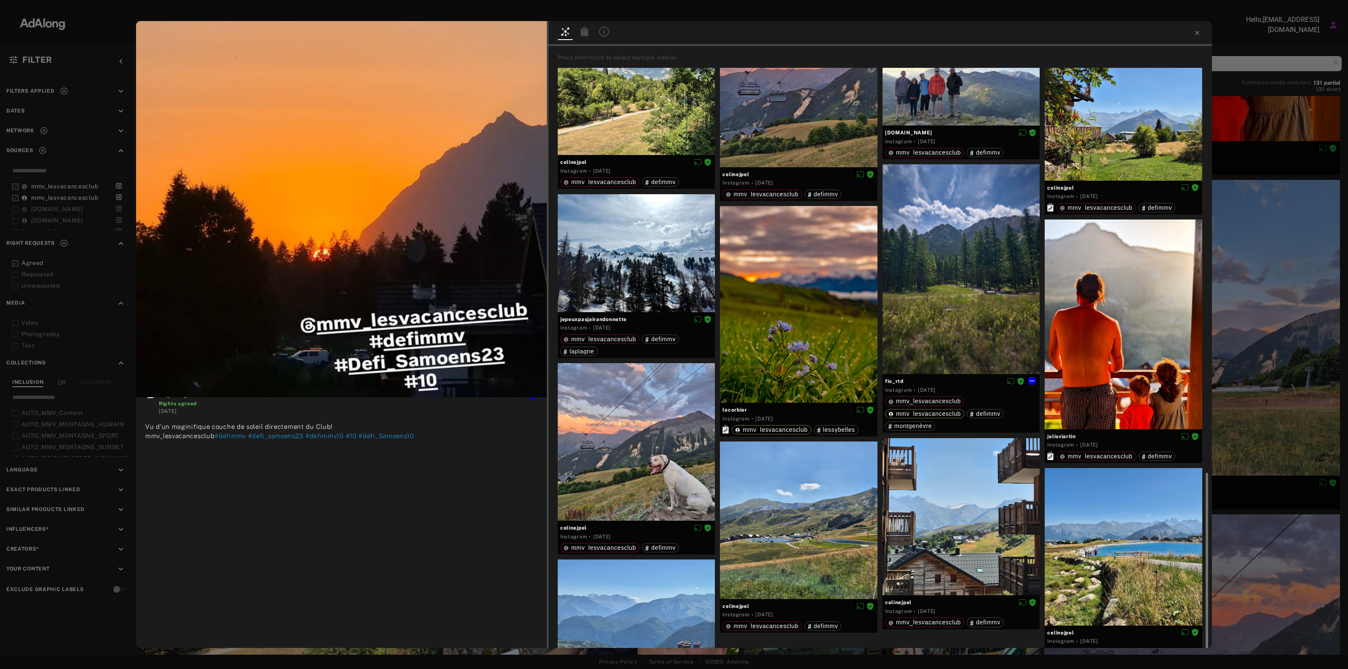
scroll to position [995, 0]
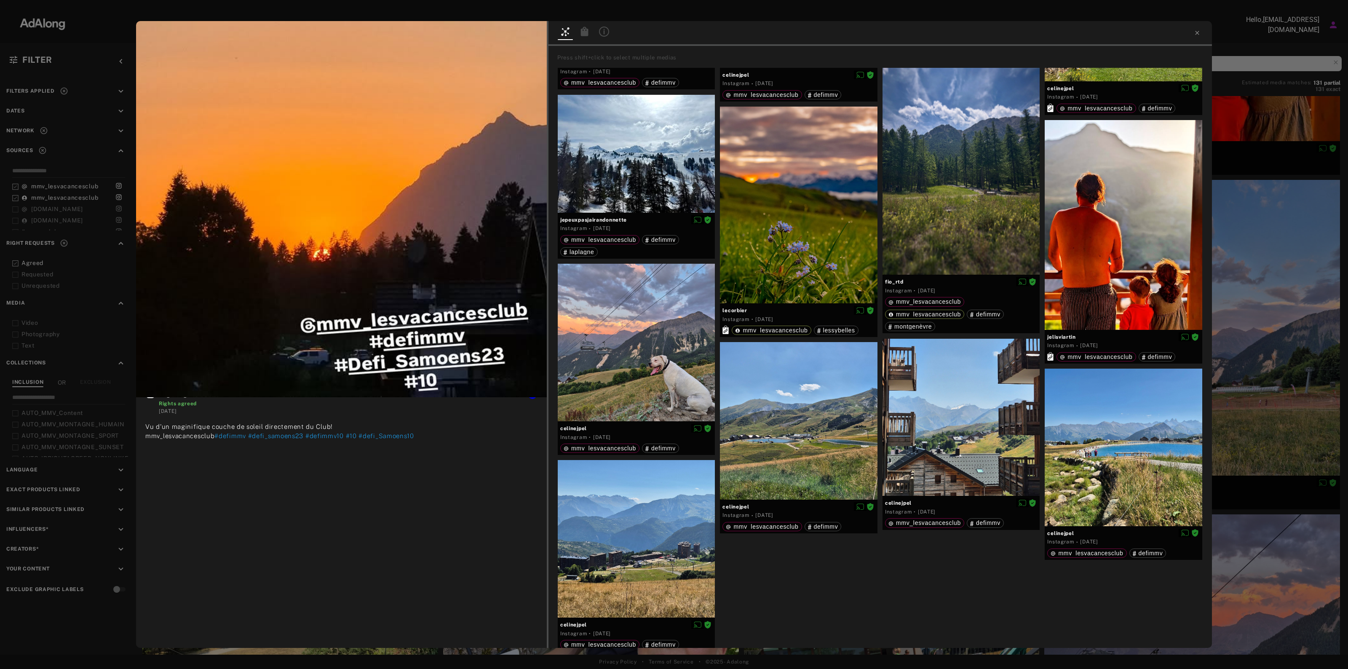
click at [1241, 223] on div "titi_math_lulu Rights agreed [DATE] Vu d'un maginifique couche de soleil direct…" at bounding box center [674, 334] width 1348 height 669
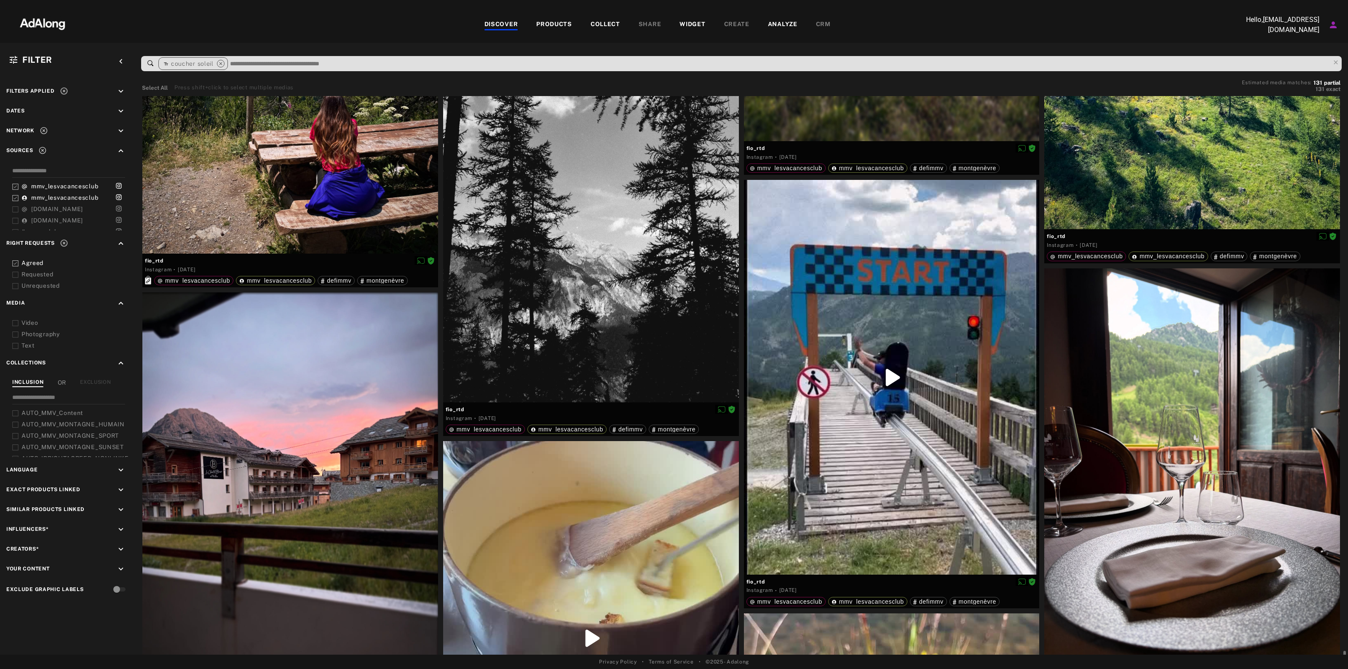
scroll to position [5688, 0]
